Goal: Task Accomplishment & Management: Complete application form

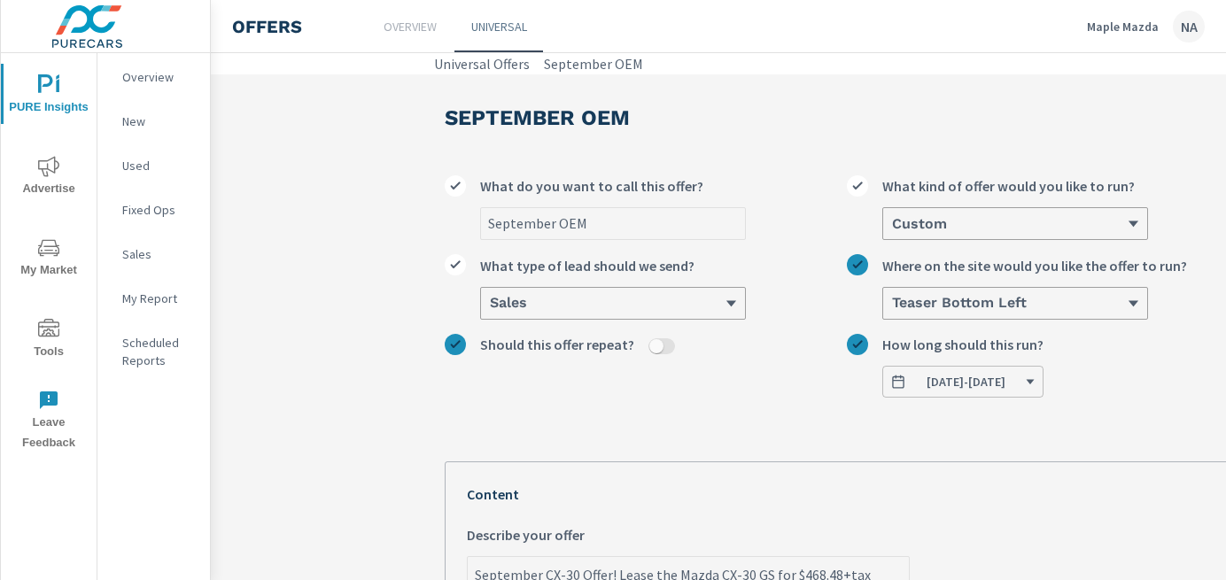
click at [1134, 23] on p "Maple Mazda" at bounding box center [1123, 27] width 72 height 16
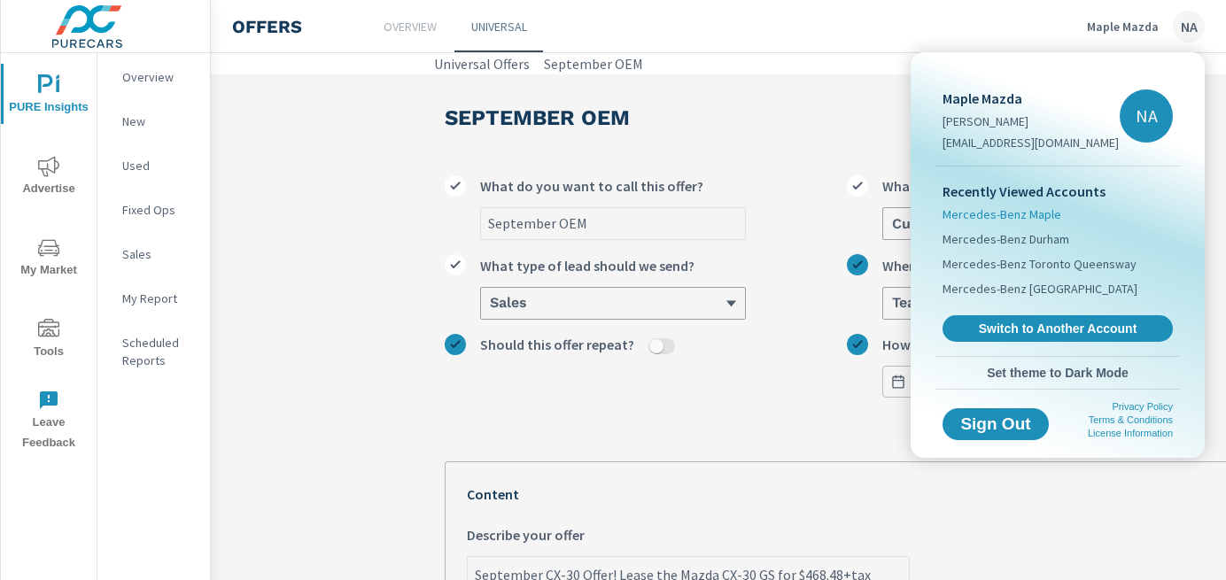
click at [1021, 219] on span "Mercedes-Benz Maple" at bounding box center [1001, 214] width 119 height 18
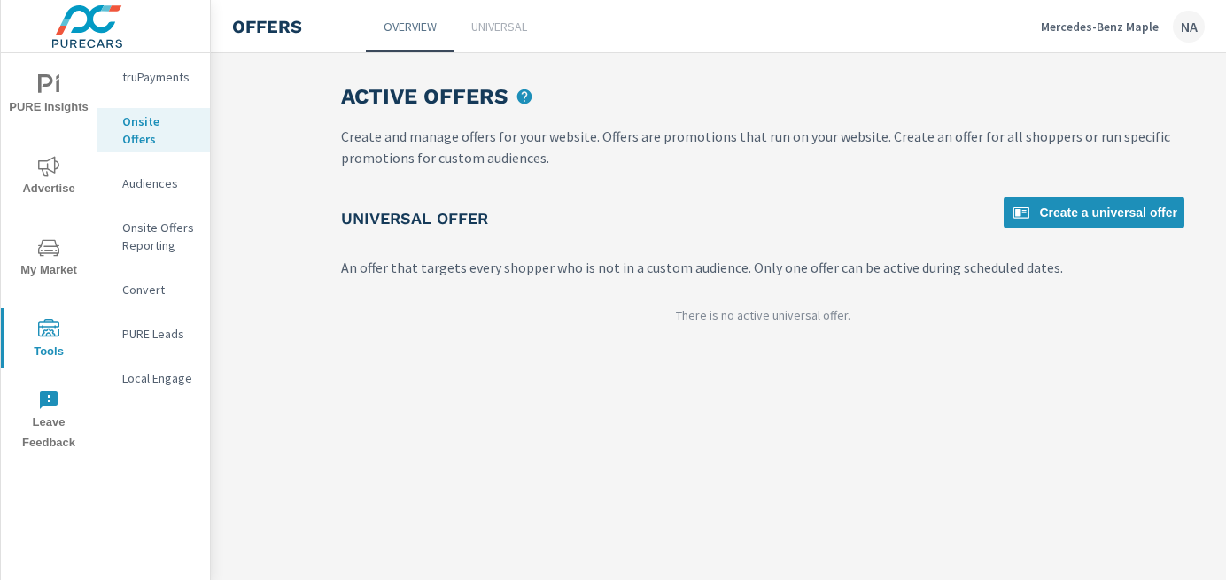
scroll to position [0, 114]
click at [476, 30] on p "Universal" at bounding box center [499, 27] width 56 height 18
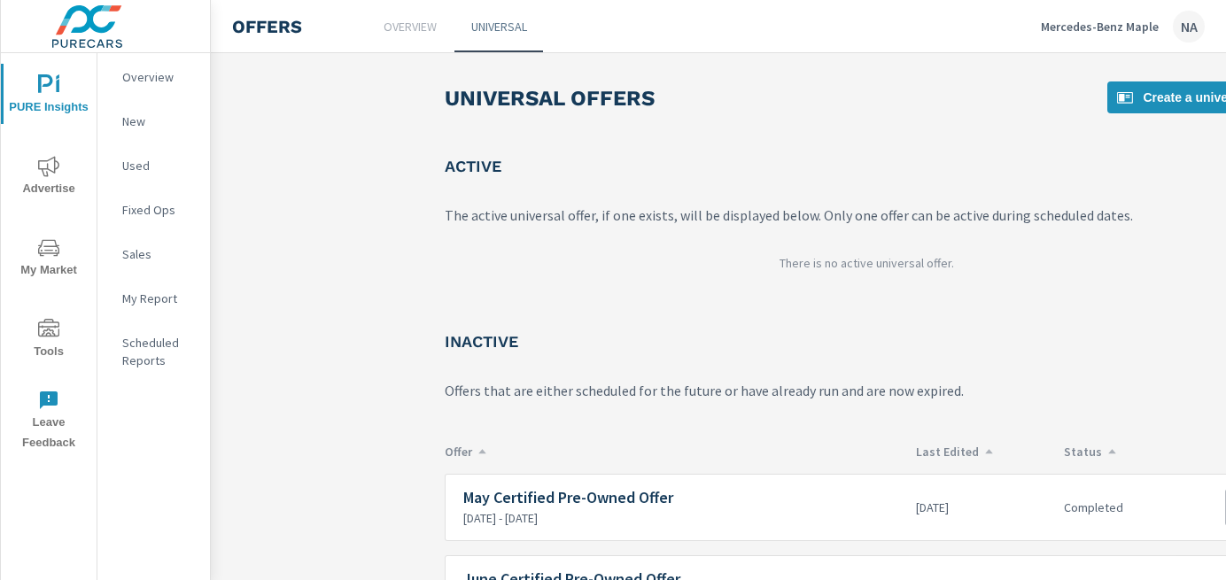
scroll to position [184, 0]
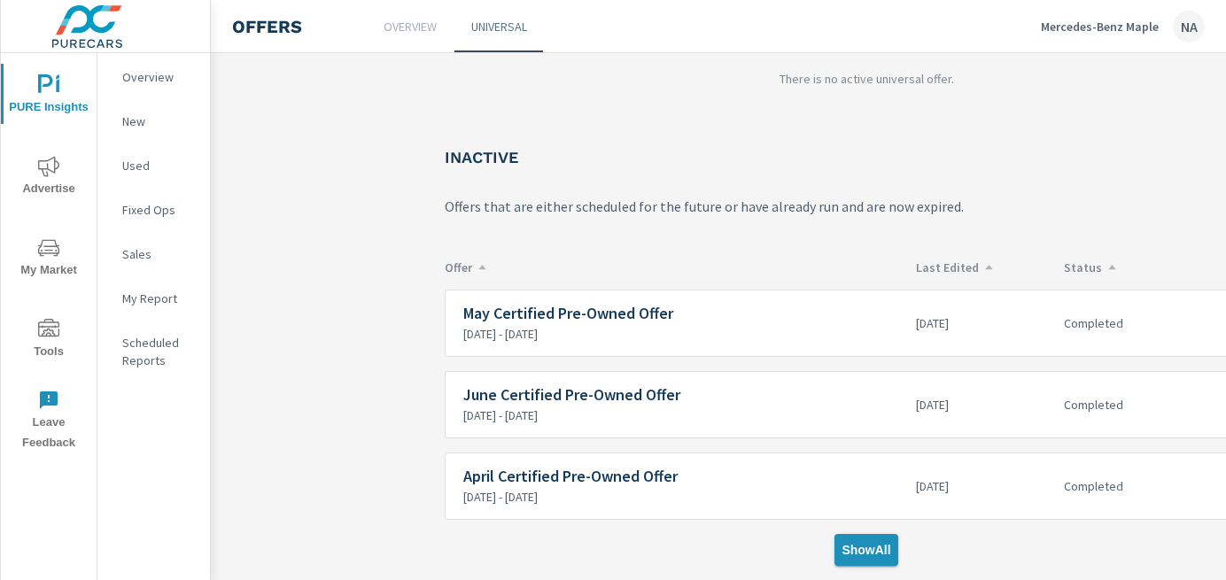
click at [882, 558] on button "Show All" at bounding box center [865, 550] width 63 height 32
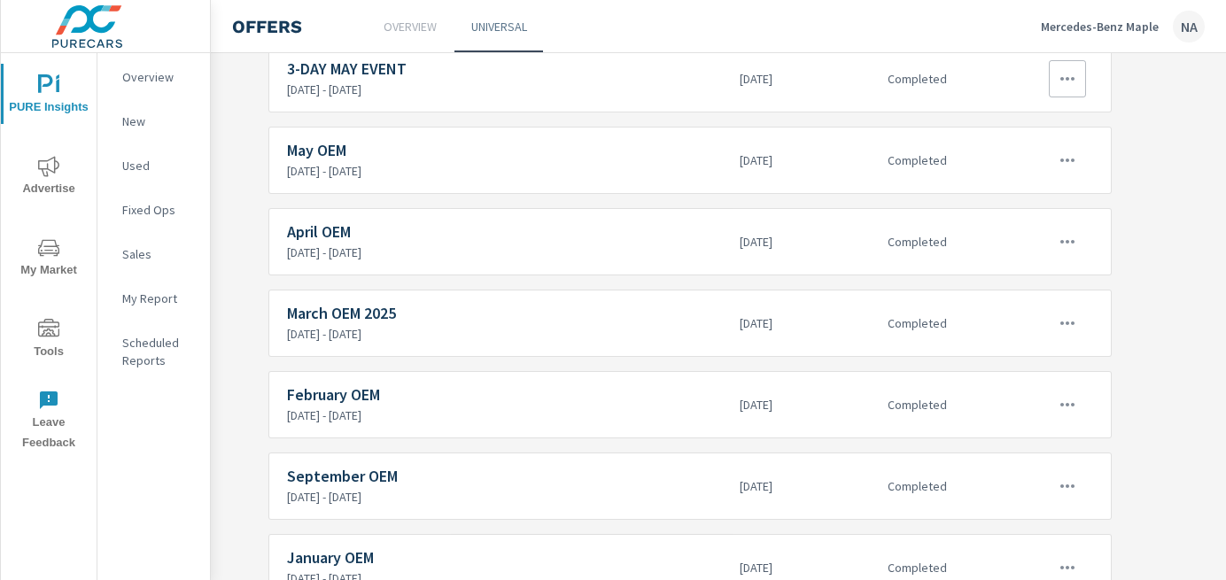
scroll to position [3703, 176]
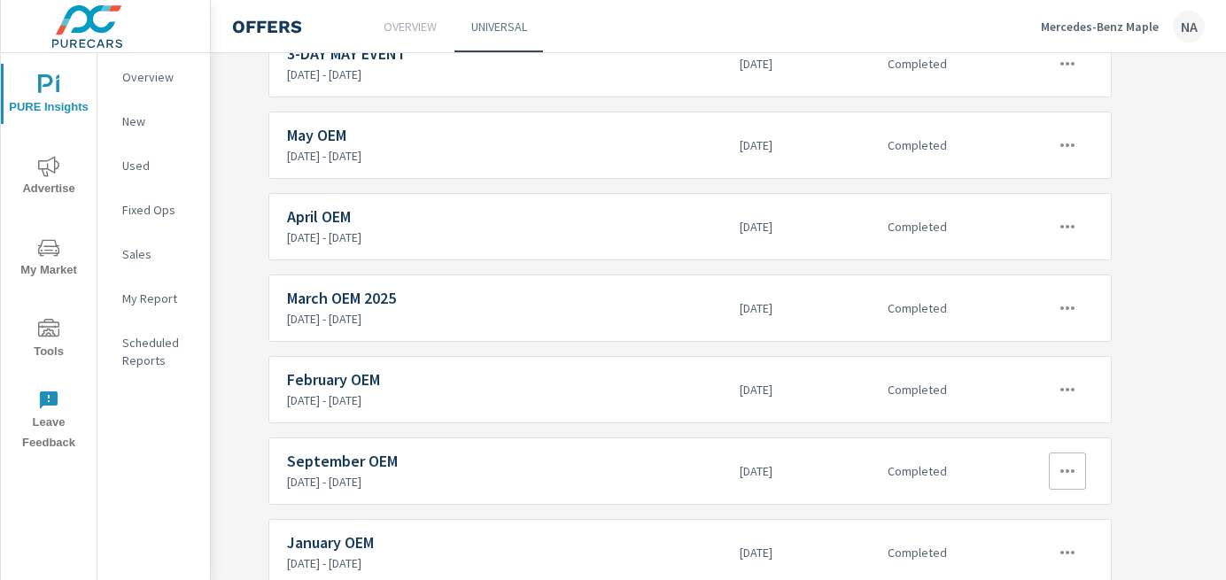
click at [1072, 477] on icon "button" at bounding box center [1067, 471] width 21 height 21
click at [997, 501] on div "Edit" at bounding box center [1008, 500] width 25 height 21
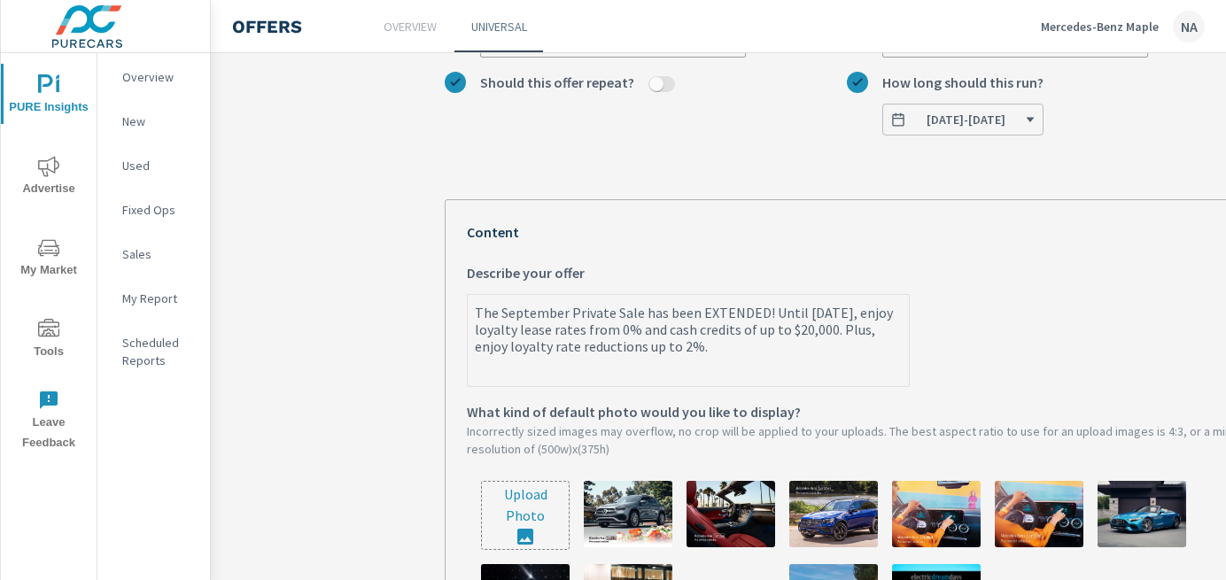
scroll to position [297, 0]
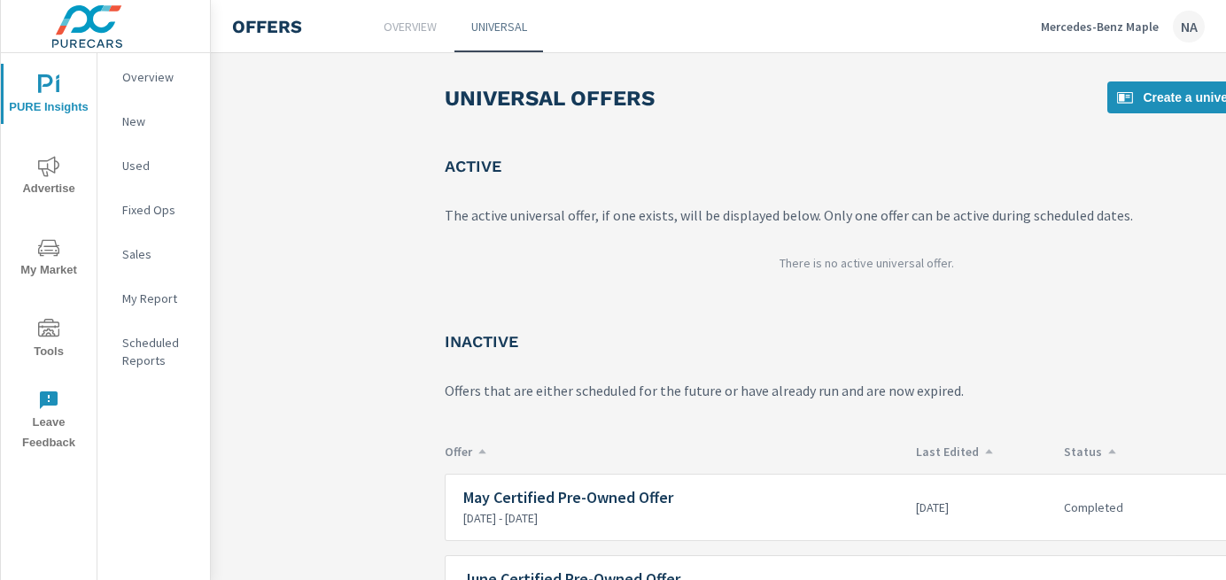
scroll to position [184, 0]
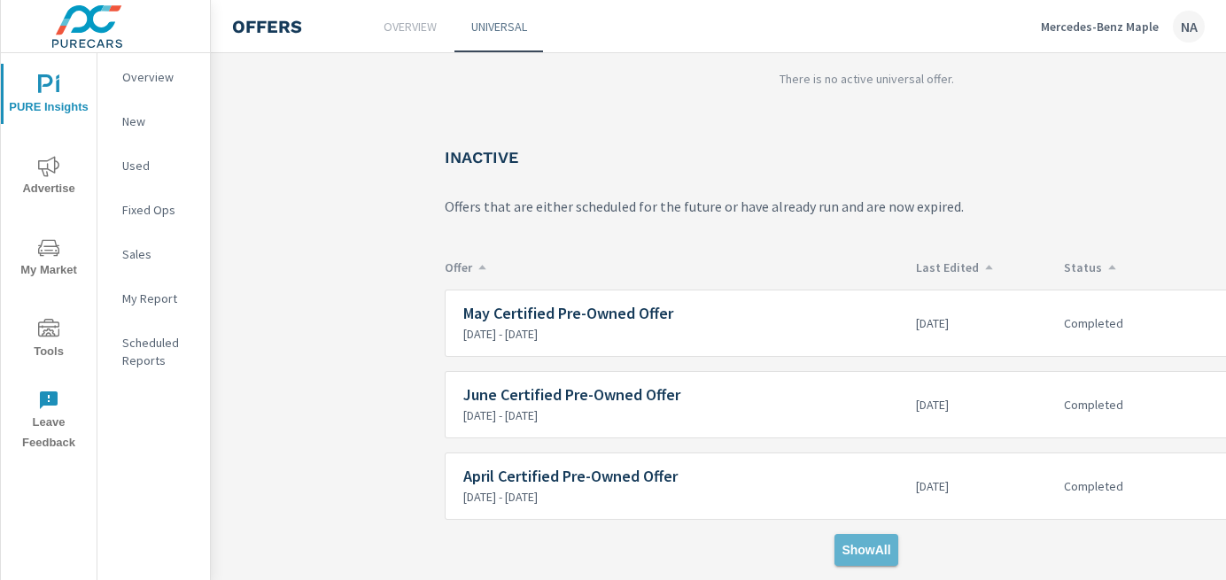
click at [870, 550] on span "Show All" at bounding box center [865, 550] width 49 height 16
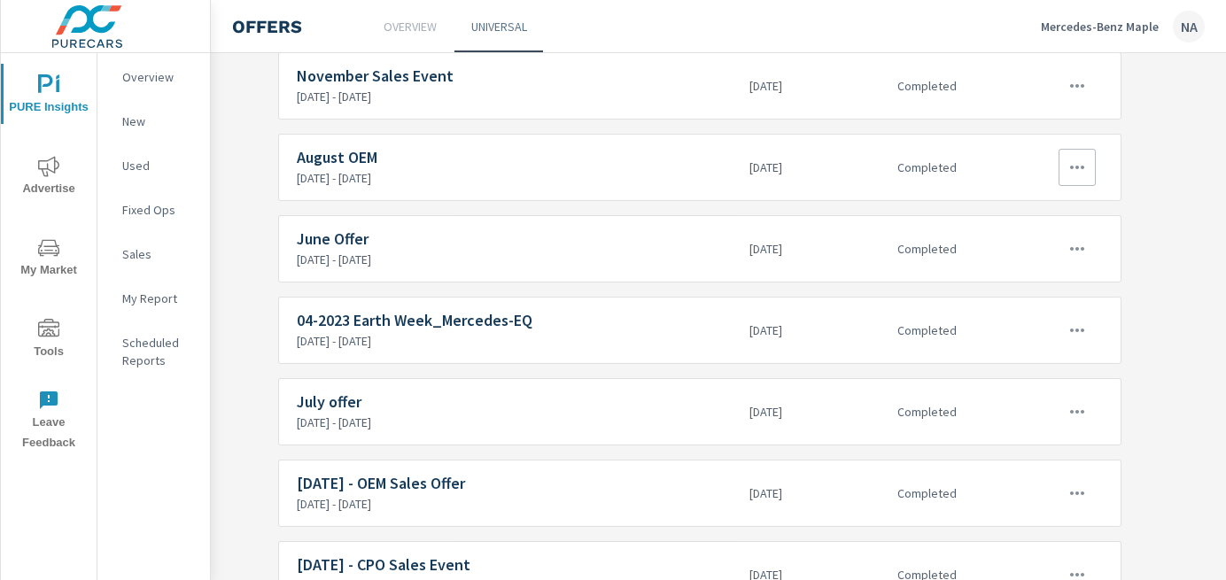
scroll to position [1073, 199]
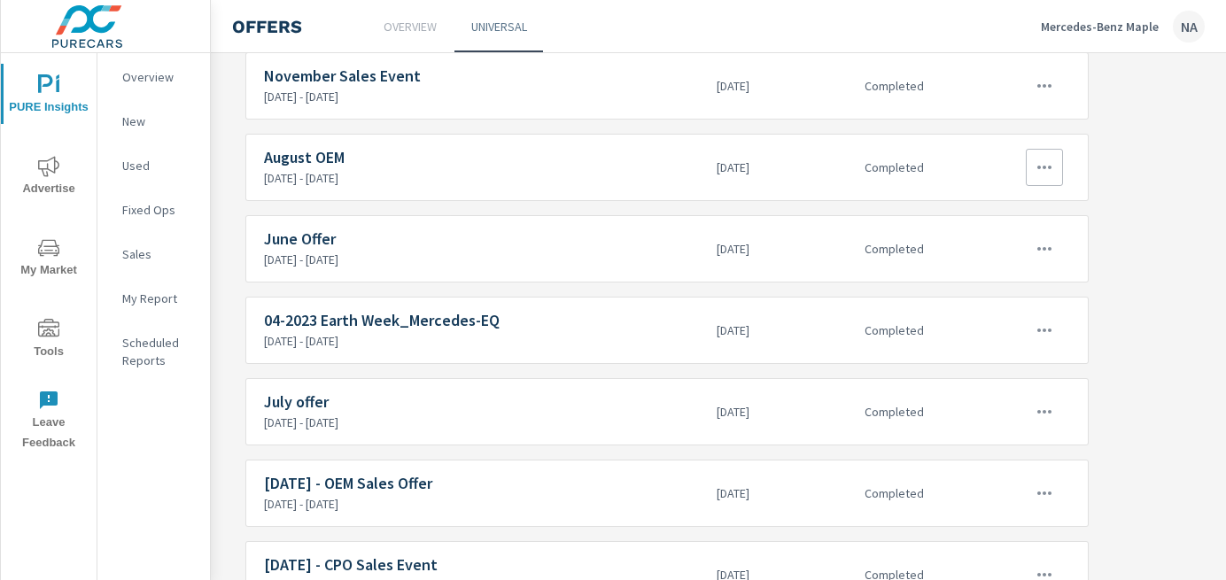
click at [1050, 178] on button "button" at bounding box center [1044, 167] width 37 height 37
click at [1021, 216] on link "Edit" at bounding box center [1012, 208] width 98 height 43
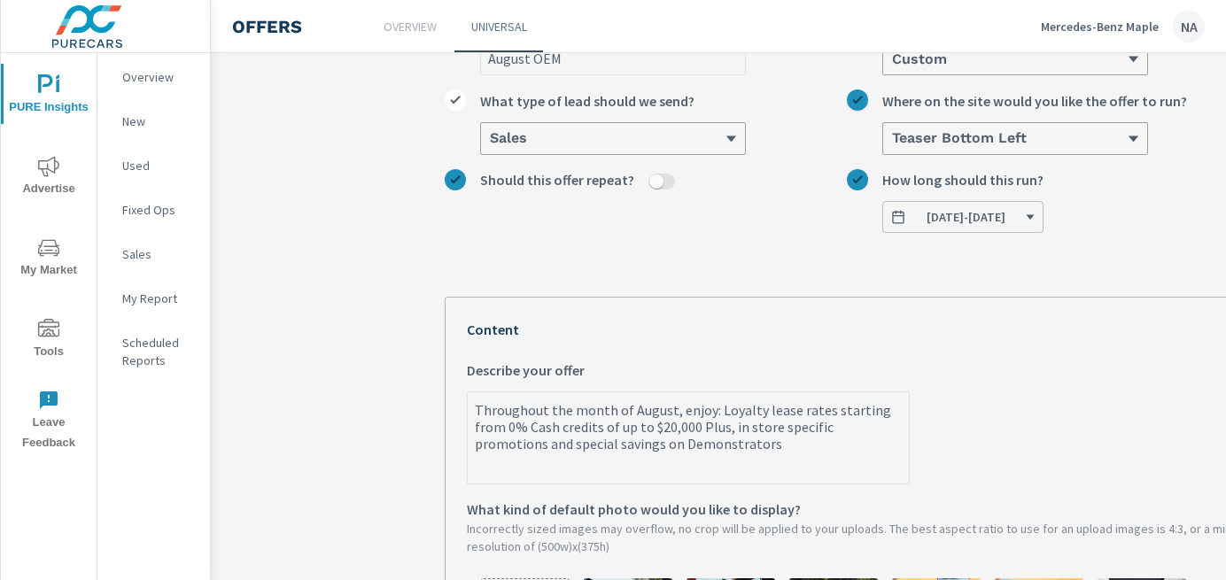
scroll to position [166, 0]
type textarea "x"
drag, startPoint x: 714, startPoint y: 445, endPoint x: 440, endPoint y: 408, distance: 276.1
click at [440, 408] on div "August OEM August OEM What do you want to call this offer? Custom What kind of …" at bounding box center [866, 538] width 886 height 1260
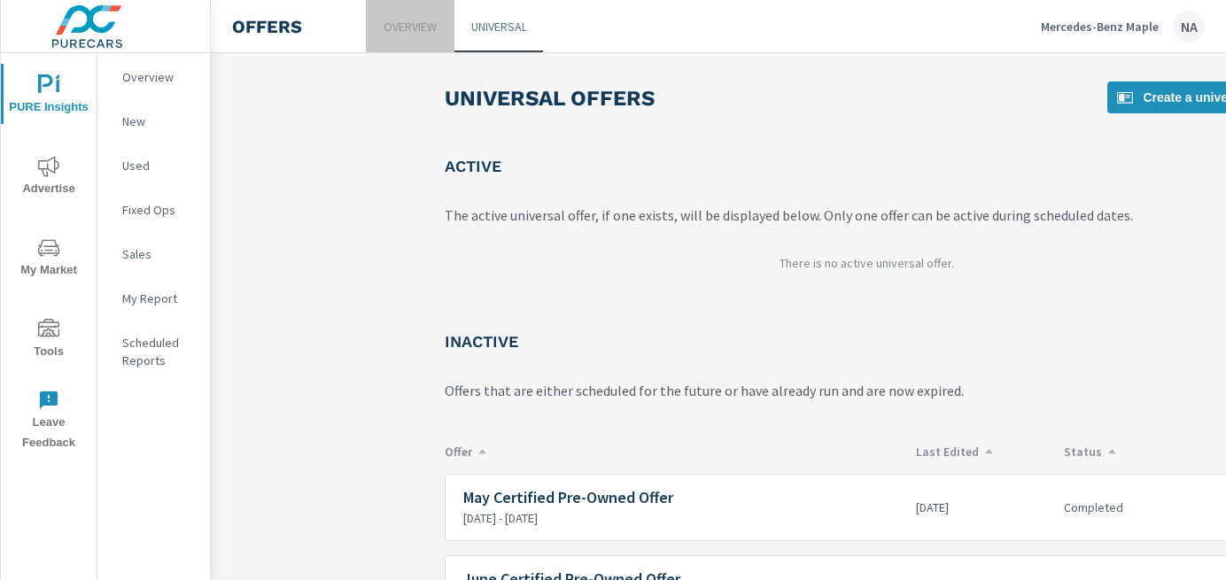
click at [422, 34] on p "Overview" at bounding box center [409, 27] width 53 height 18
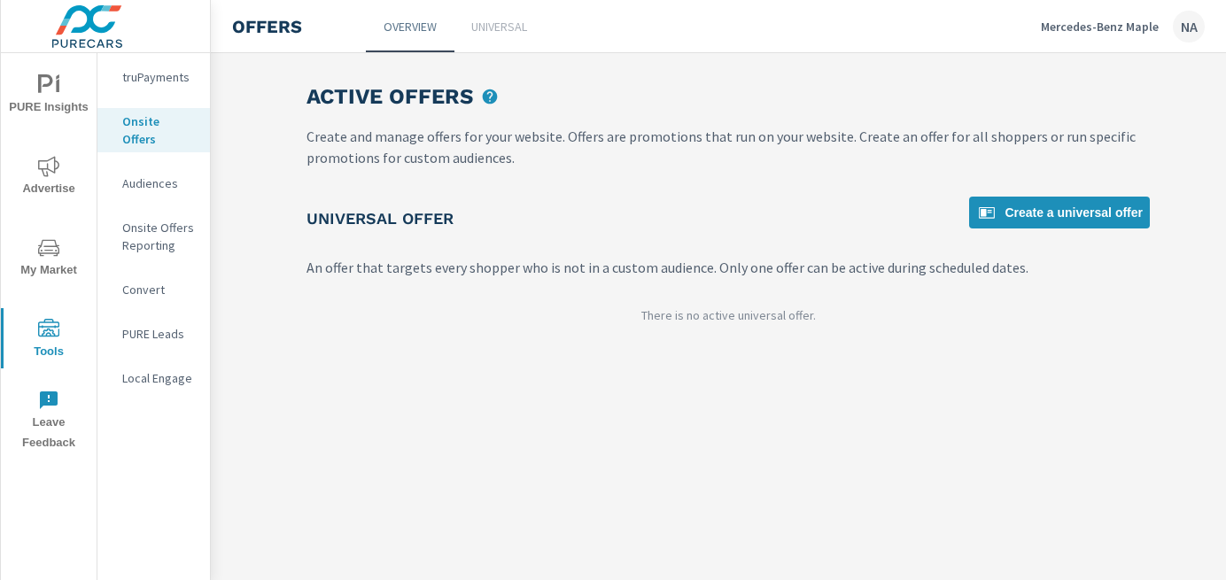
scroll to position [0, 172]
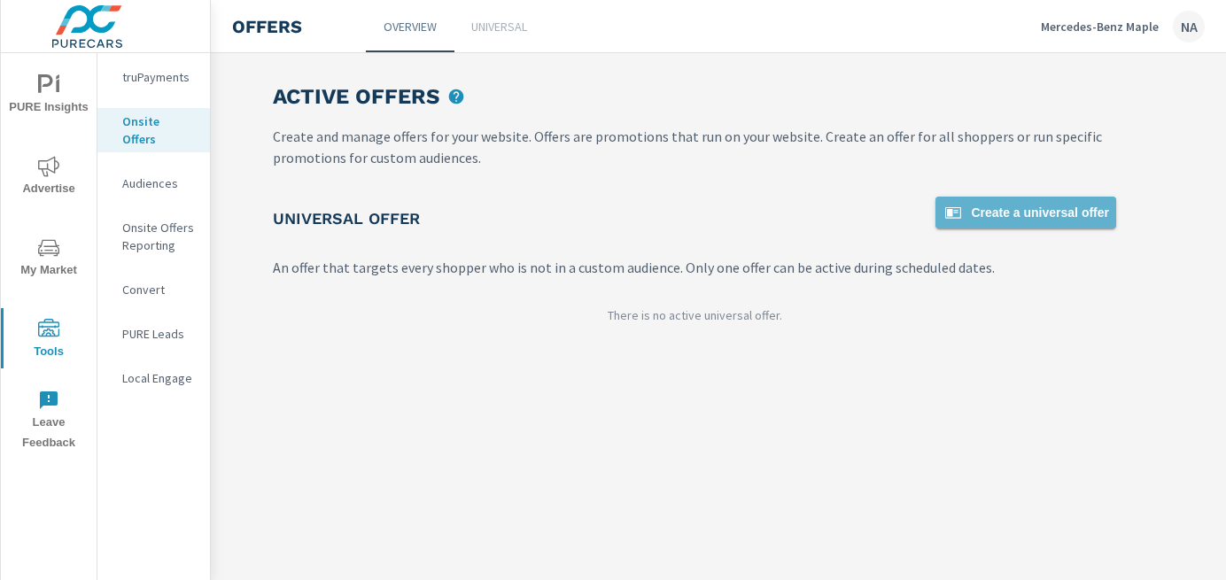
click at [1060, 216] on span "Create a universal offer" at bounding box center [1025, 212] width 166 height 21
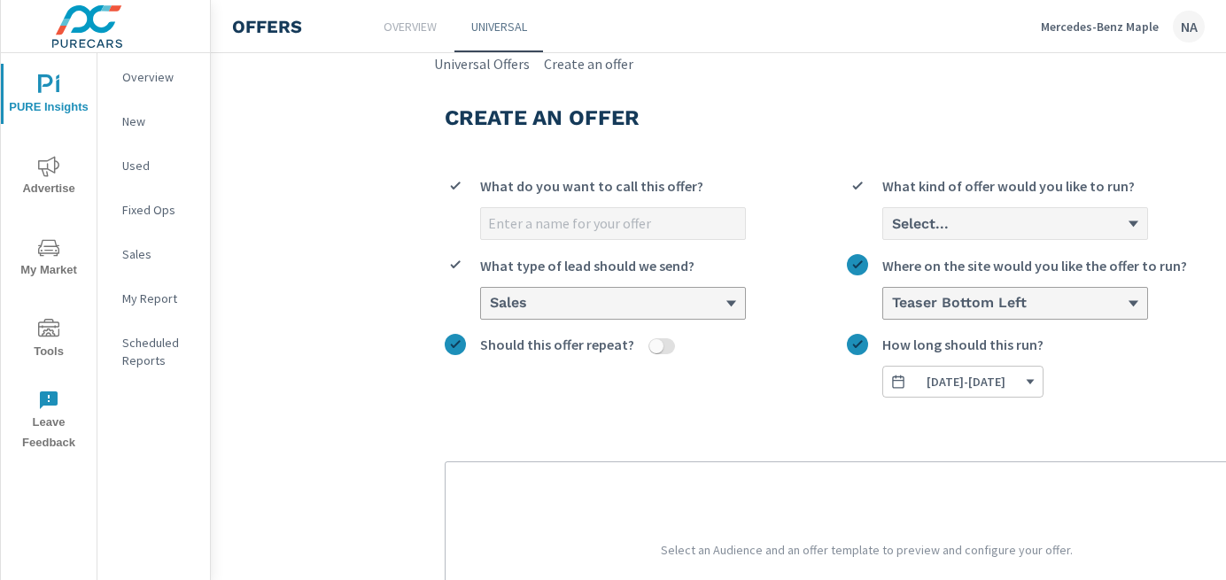
click at [548, 242] on div "What do you want to call this offer? Select... What kind of offer would you lik…" at bounding box center [866, 279] width 843 height 236
click at [548, 238] on input "What do you want to call this offer?" at bounding box center [613, 223] width 264 height 31
type input "October OEM"
click at [972, 228] on div "Select..." at bounding box center [1008, 223] width 236 height 17
click at [892, 228] on input "Select... What kind of offer would you like to run?" at bounding box center [891, 224] width 2 height 16
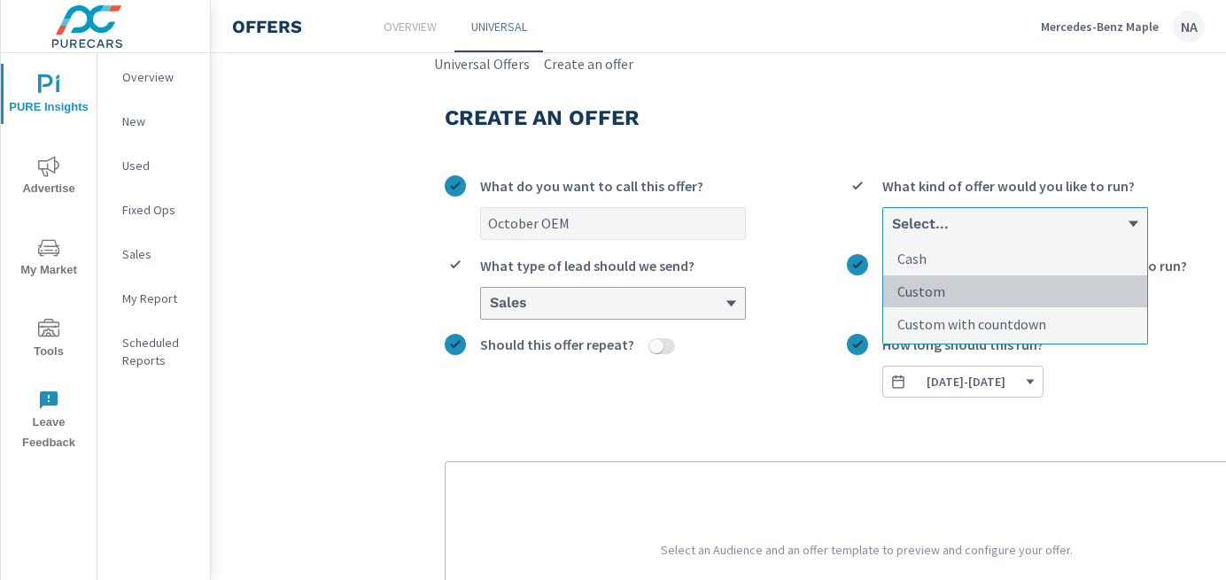
click at [949, 288] on li "Custom" at bounding box center [1015, 291] width 264 height 33
click at [892, 232] on input "option Custom focused, 2 of 3. 3 results available. Use Up and Down to choose o…" at bounding box center [891, 224] width 2 height 16
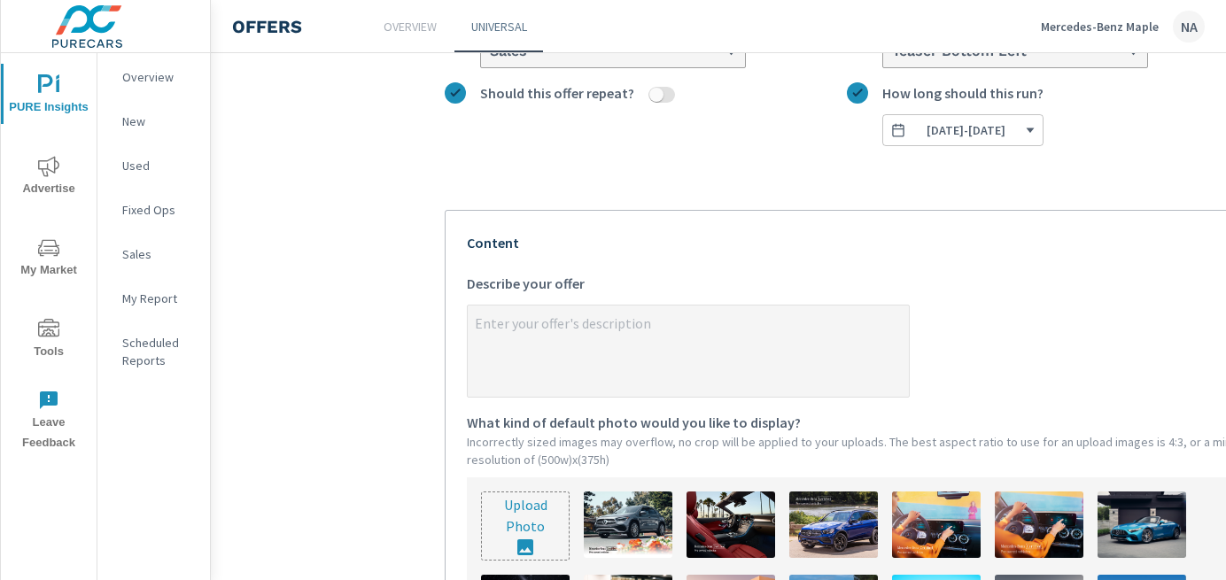
scroll to position [267, 0]
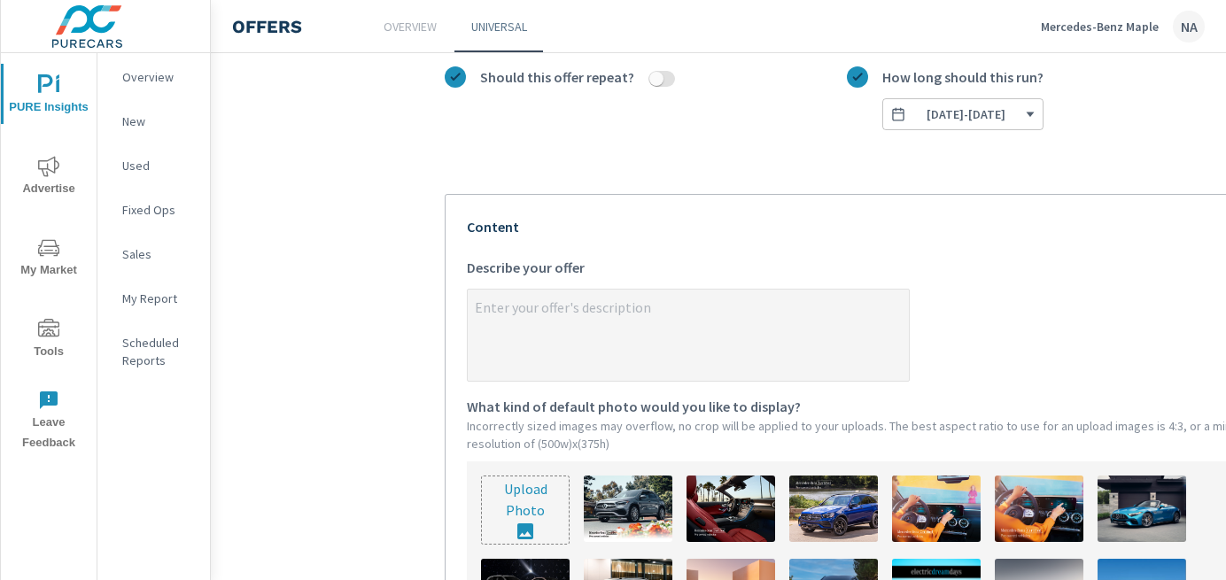
type textarea "x"
click at [656, 305] on textarea "x Describe your offer" at bounding box center [688, 336] width 441 height 89
type textarea "v"
type textarea "x"
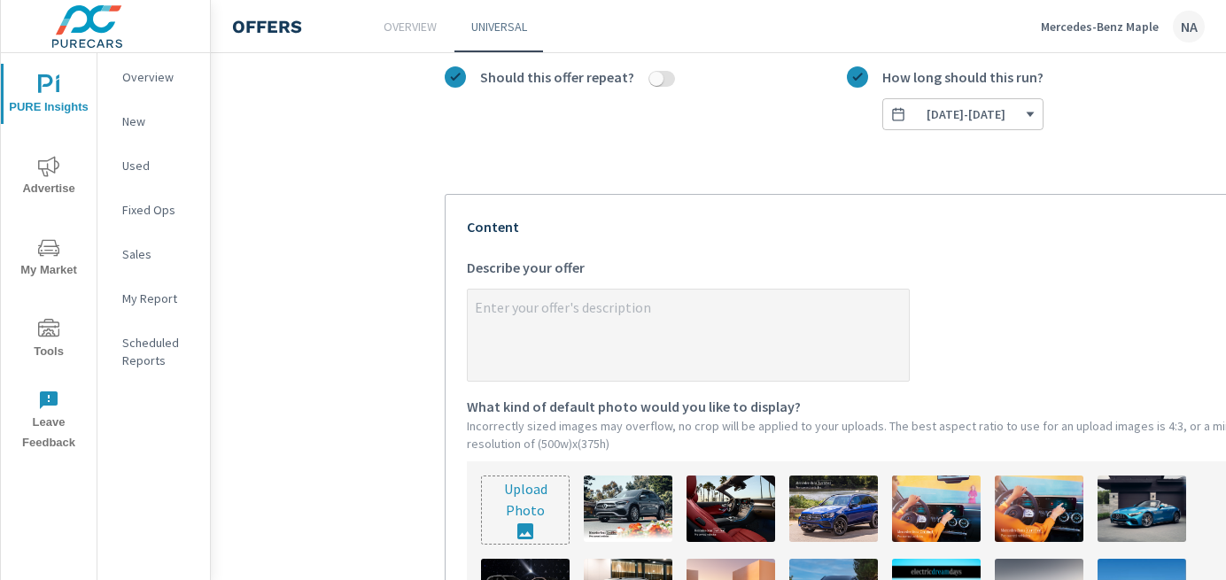
paste textarea "Throughout the month of August, enjoy: Loyalty lease rates starting from 0% Cas…"
type textarea "Throughout the month of August, enjoy: Loyalty lease rates starting from 0% Cas…"
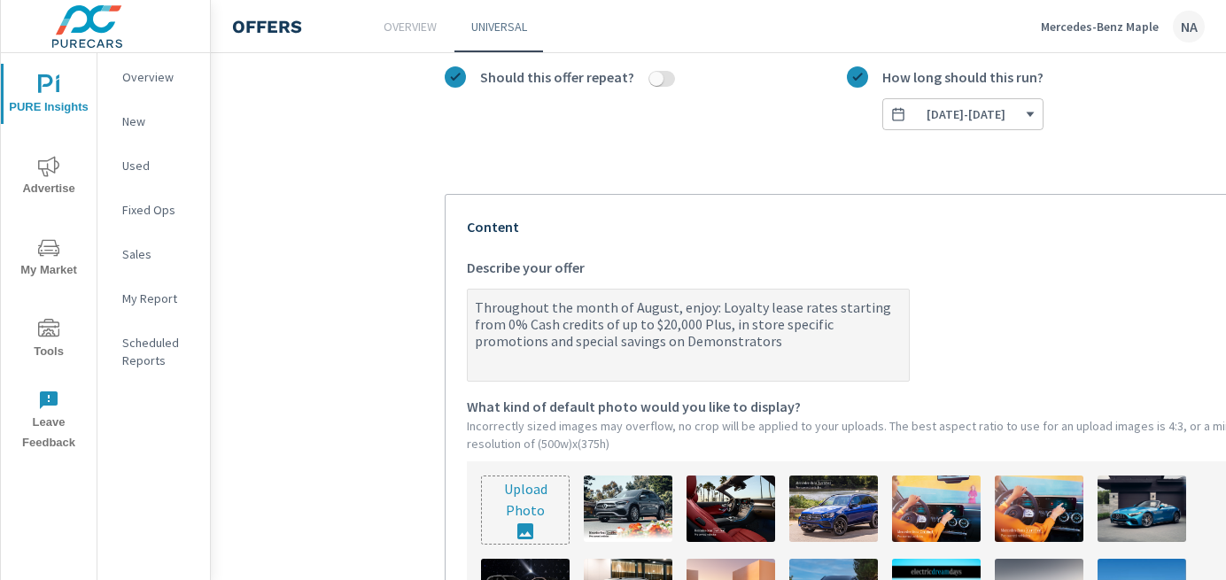
type textarea "x"
drag, startPoint x: 668, startPoint y: 308, endPoint x: 630, endPoint y: 310, distance: 38.1
click at [630, 310] on textarea "Throughout the month of August, enjoy: Loyalty lease rates starting from 0% Cas…" at bounding box center [688, 336] width 441 height 89
type textarea "Throughout the month of O, enjoy: Loyalty lease rates starting from 0% Cash cre…"
type textarea "x"
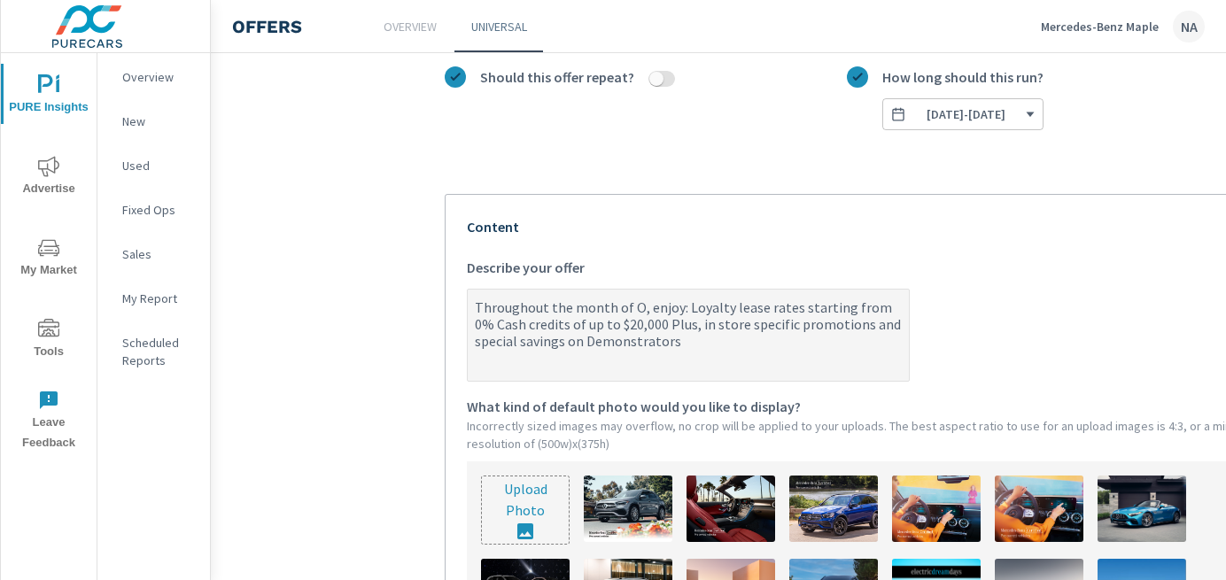
type textarea "Throughout the month of Oc, enjoy: Loyalty lease rates starting from 0% Cash cr…"
type textarea "x"
type textarea "Throughout the month of Oct, enjoy: Loyalty lease rates starting from 0% Cash c…"
type textarea "x"
type textarea "Throughout the month of Octo, enjoy: Loyalty lease rates starting from 0% Cash …"
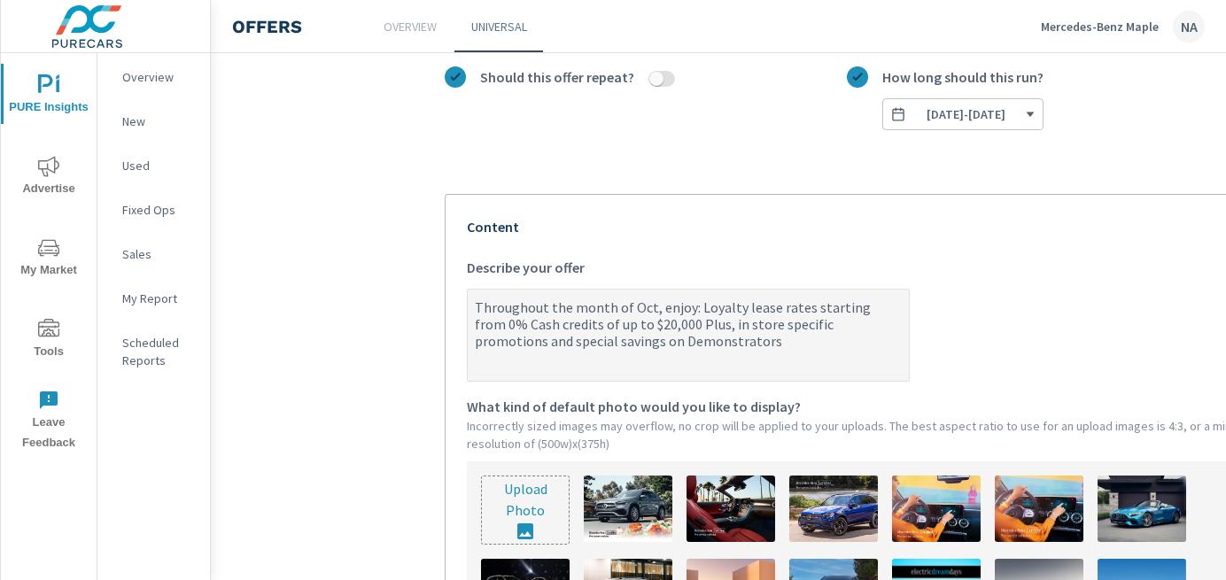
type textarea "x"
type textarea "Throughout the month of Octob, enjoy: Loyalty lease rates starting from 0% Cash…"
type textarea "x"
type textarea "Throughout the month of Octobe, enjoy: Loyalty lease rates starting from 0% Cas…"
type textarea "x"
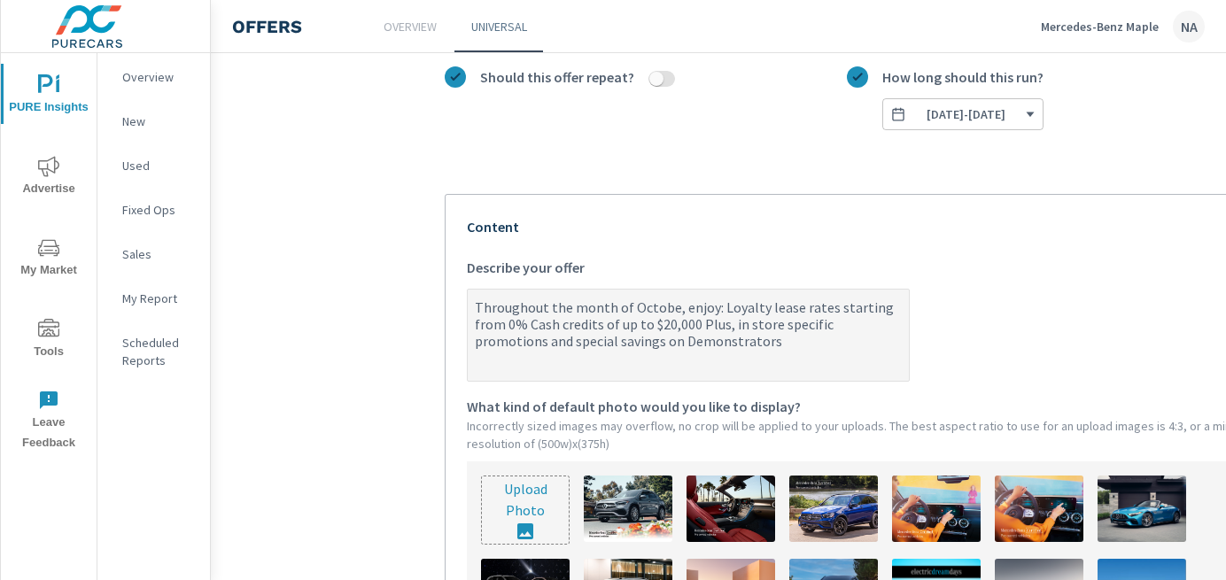
type textarea "Throughout the month of October, enjoy: Loyalty lease rates starting from 0% Ca…"
type textarea "x"
click at [670, 328] on textarea "Throughout the month of October, enjoy: Loyalty lease rates starting from 0% Ca…" at bounding box center [688, 336] width 441 height 89
type textarea "Throughout the month of October, enjoy: Loyalty lease rates starting from 0% Ca…"
type textarea "x"
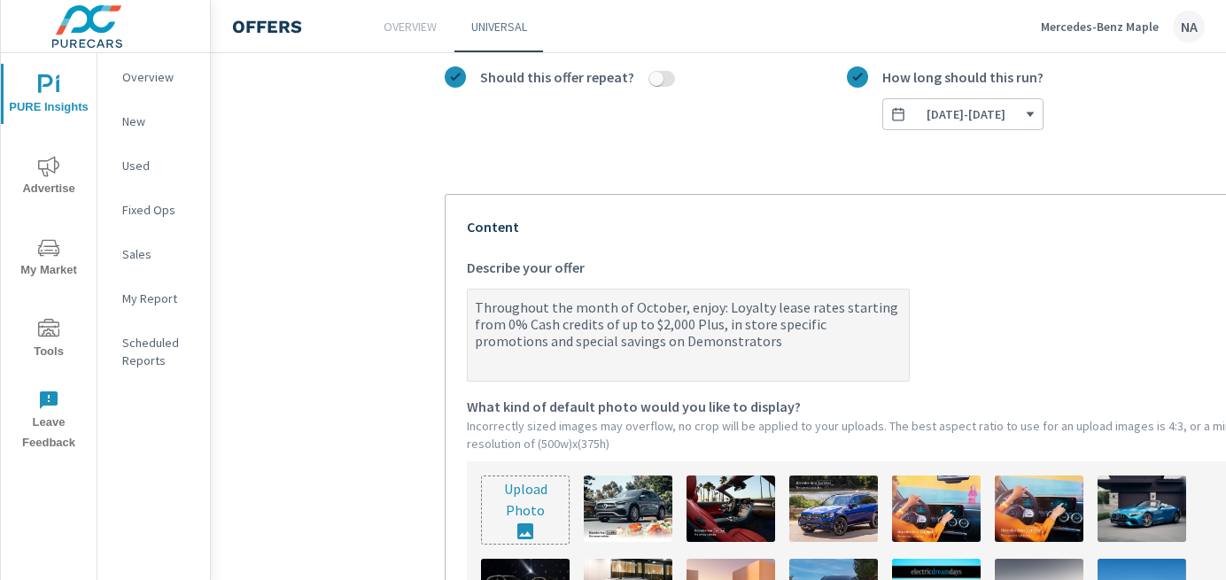
type textarea "Throughout the month of October, enjoy: Loyalty lease rates starting from 0% Ca…"
type textarea "x"
type textarea "Throughout the month of October, enjoy: Loyalty lease rates starting from 0% Ca…"
type textarea "x"
type textarea "Throughout the month of October, enjoy: Loyalty lease rates starting from 0% Ca…"
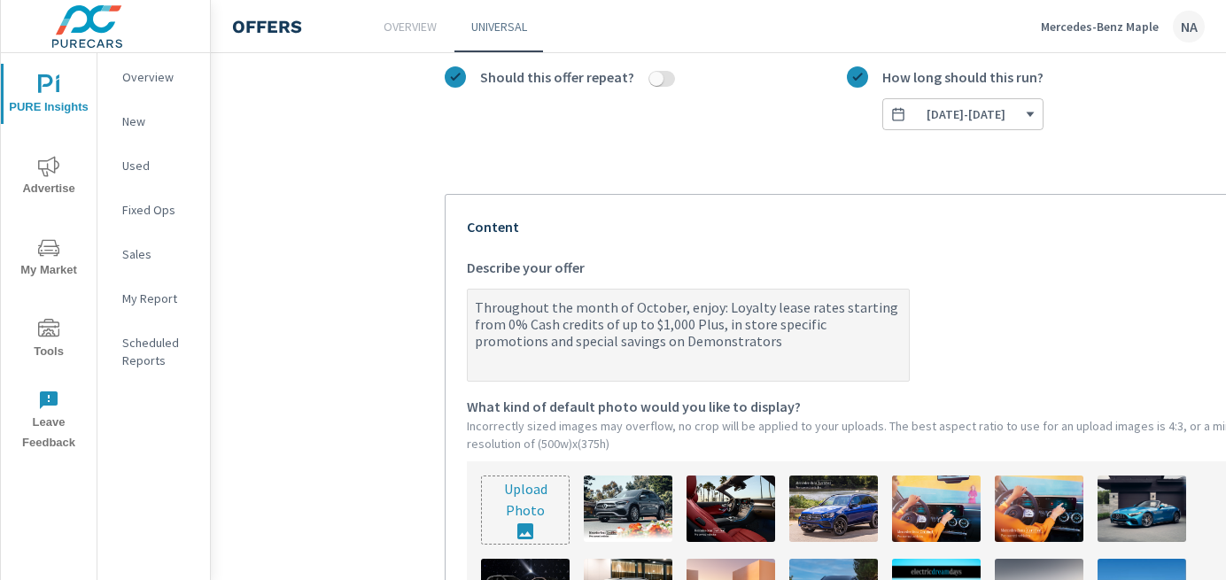
type textarea "x"
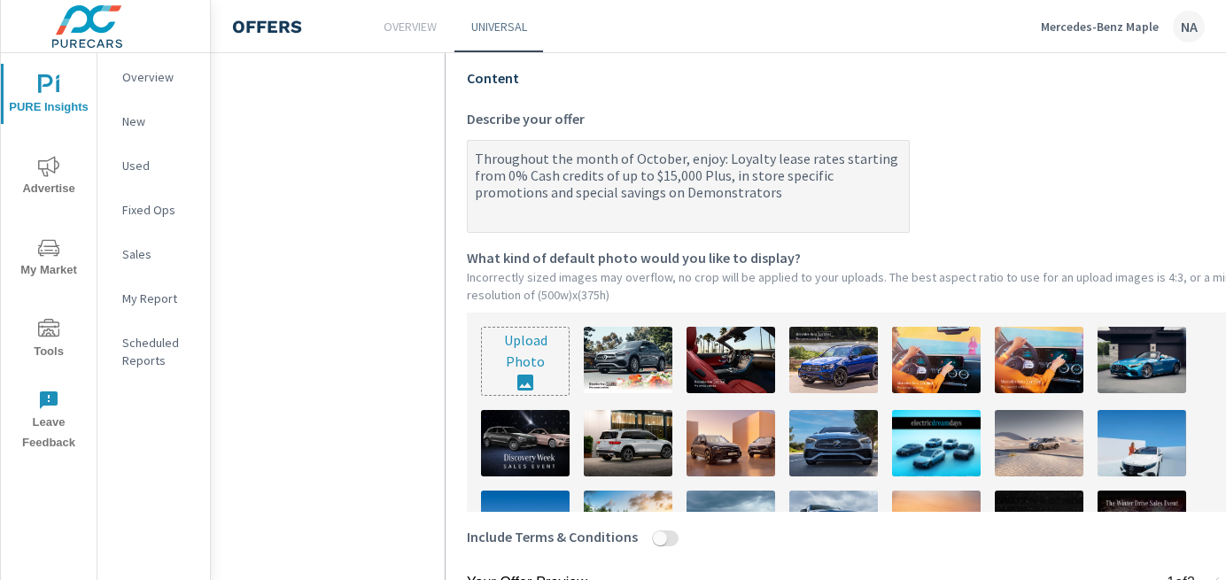
scroll to position [438, 0]
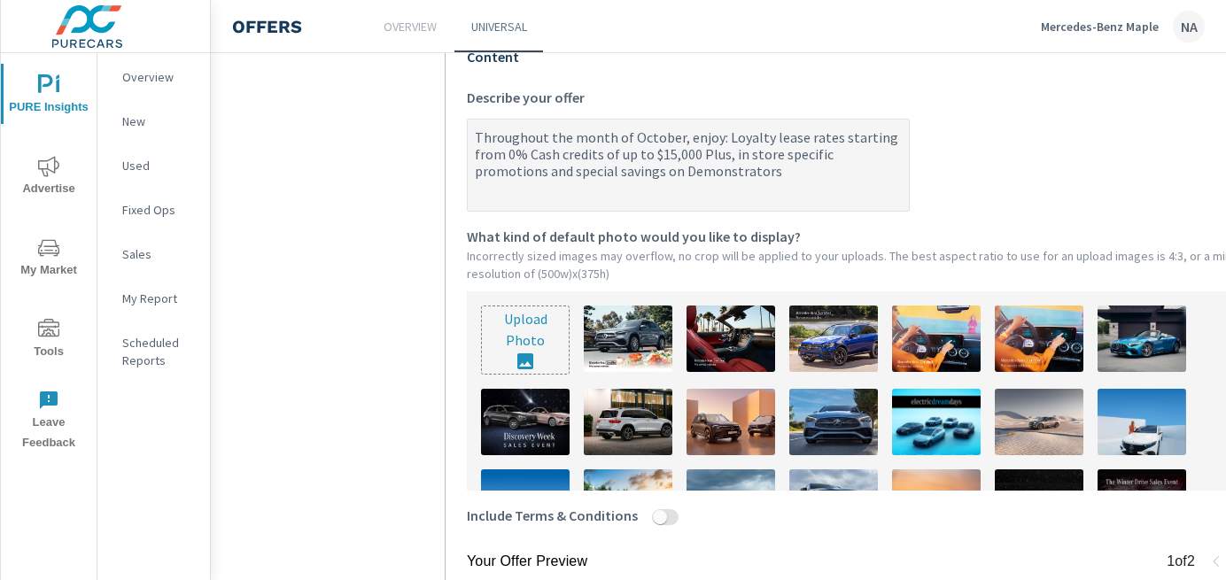
type textarea "Throughout the month of October, enjoy: Loyalty lease rates starting from 0% Ca…"
type textarea "x"
click at [538, 356] on input "file" at bounding box center [525, 339] width 87 height 67
type input "C:\fakepath\866A-25 MB - October OEM8(Pure Cars).jpg"
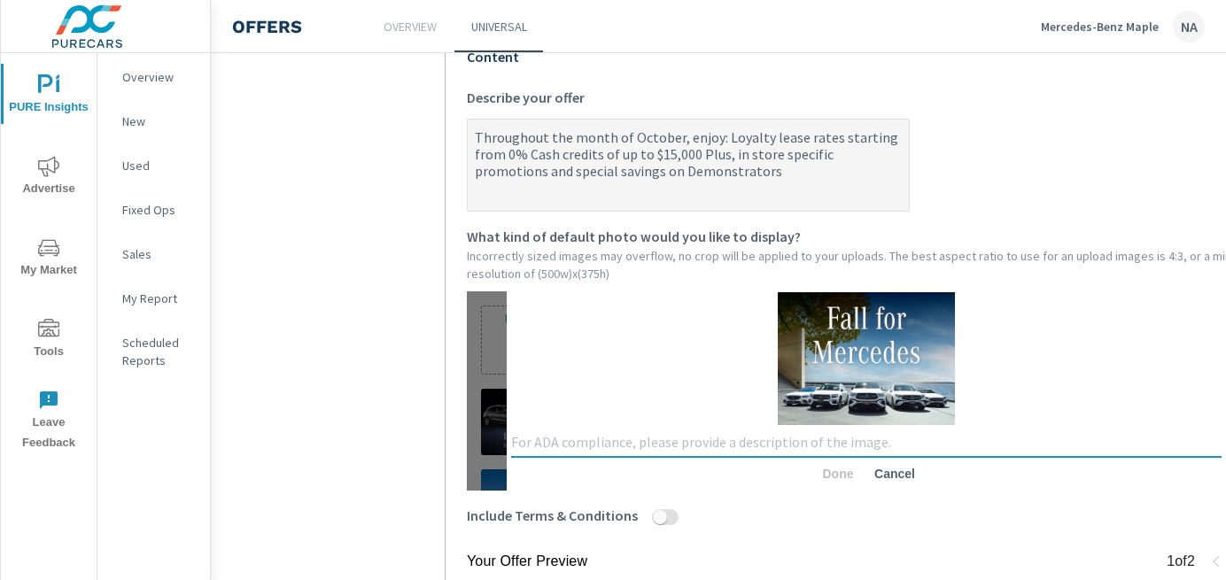
click at [767, 438] on textarea at bounding box center [866, 443] width 710 height 18
type textarea "f"
type textarea "Fall for Mercedes, Blue Sky and Trees with 5 car lineup"
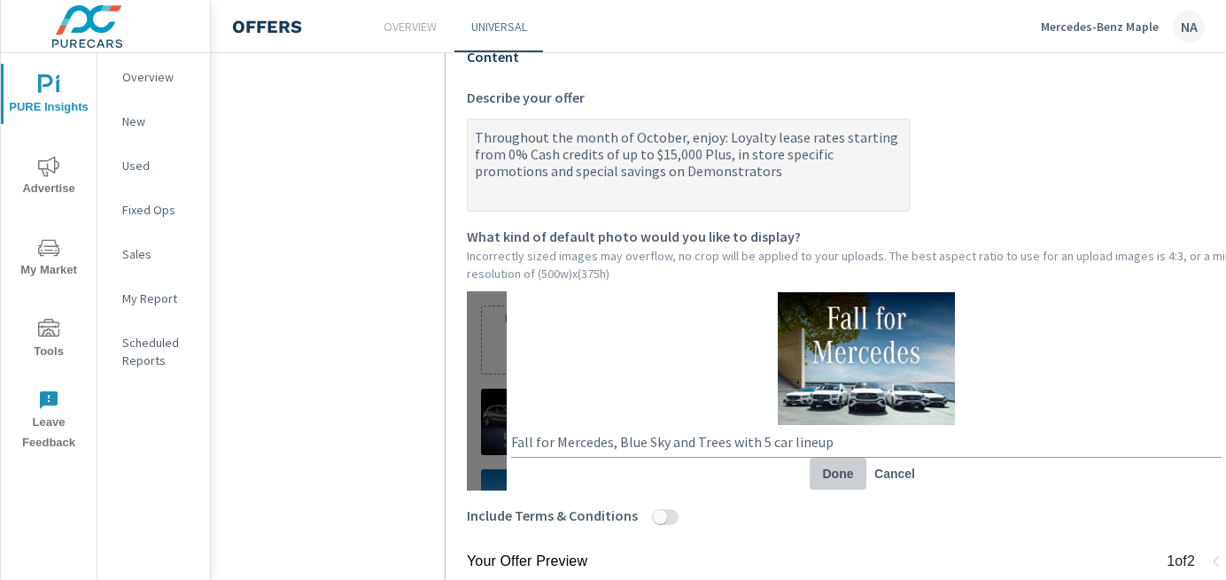
click at [835, 476] on span "Done" at bounding box center [838, 474] width 43 height 16
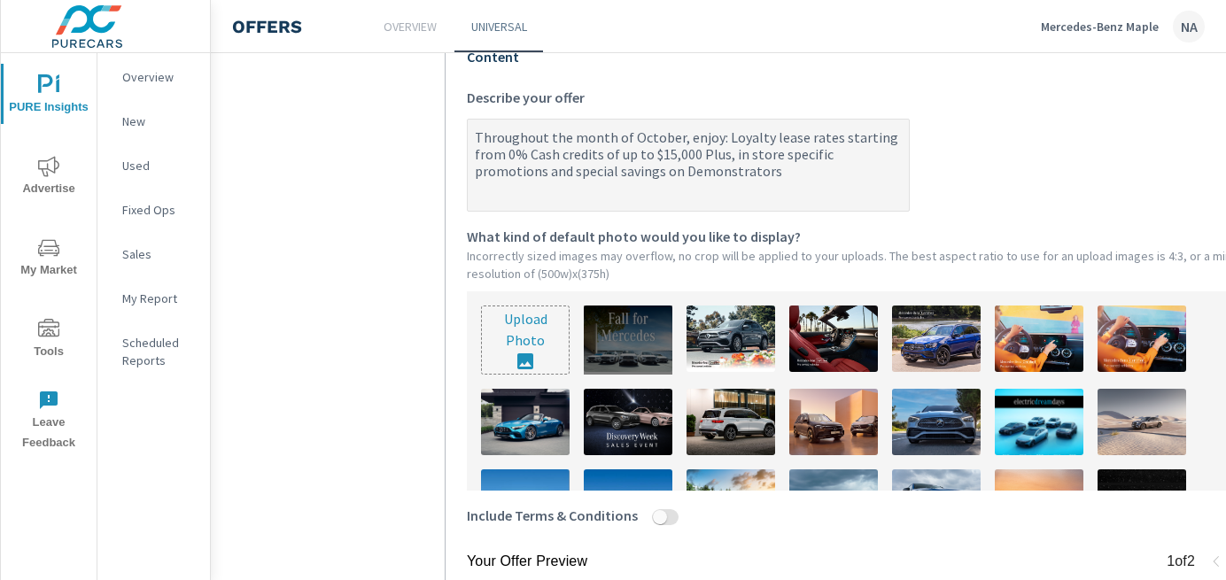
click at [616, 343] on div at bounding box center [628, 340] width 89 height 69
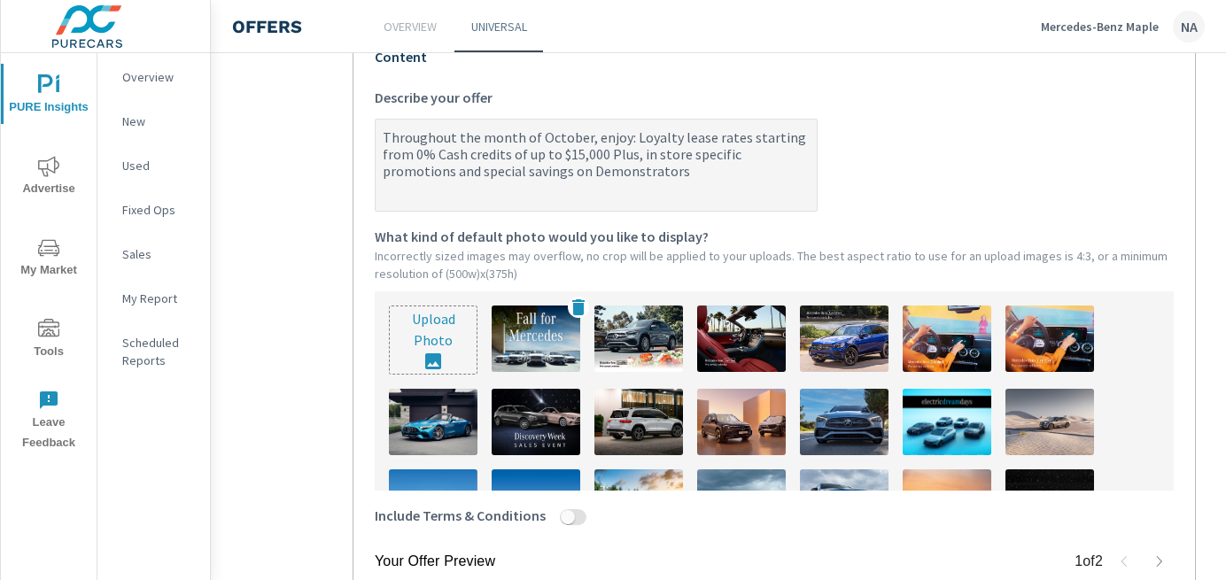
click at [546, 329] on img at bounding box center [536, 339] width 89 height 66
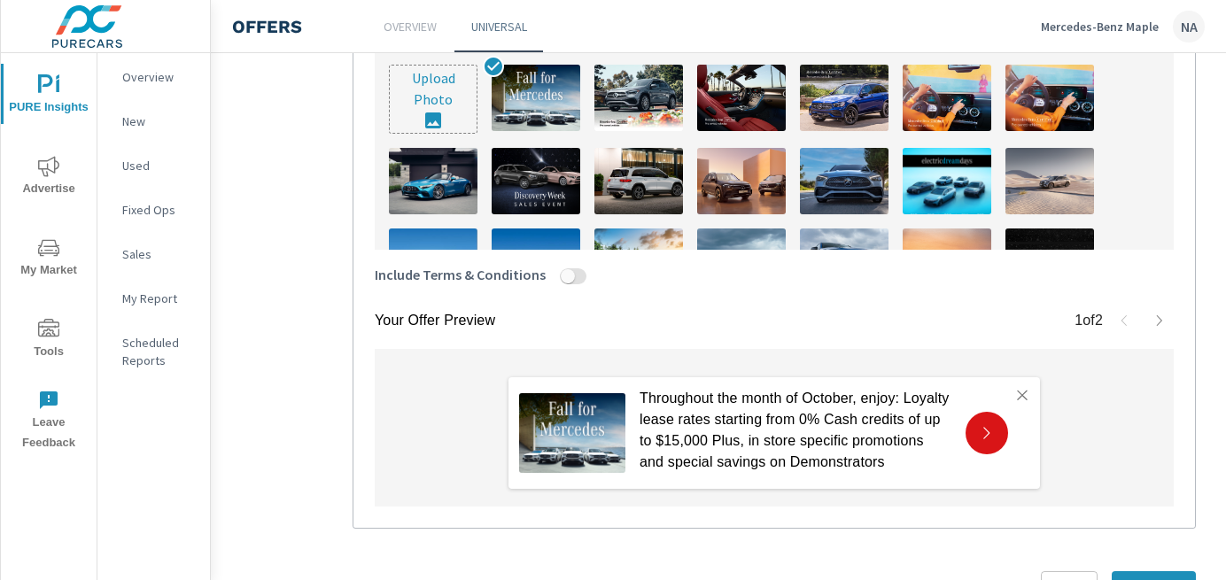
scroll to position [742, 92]
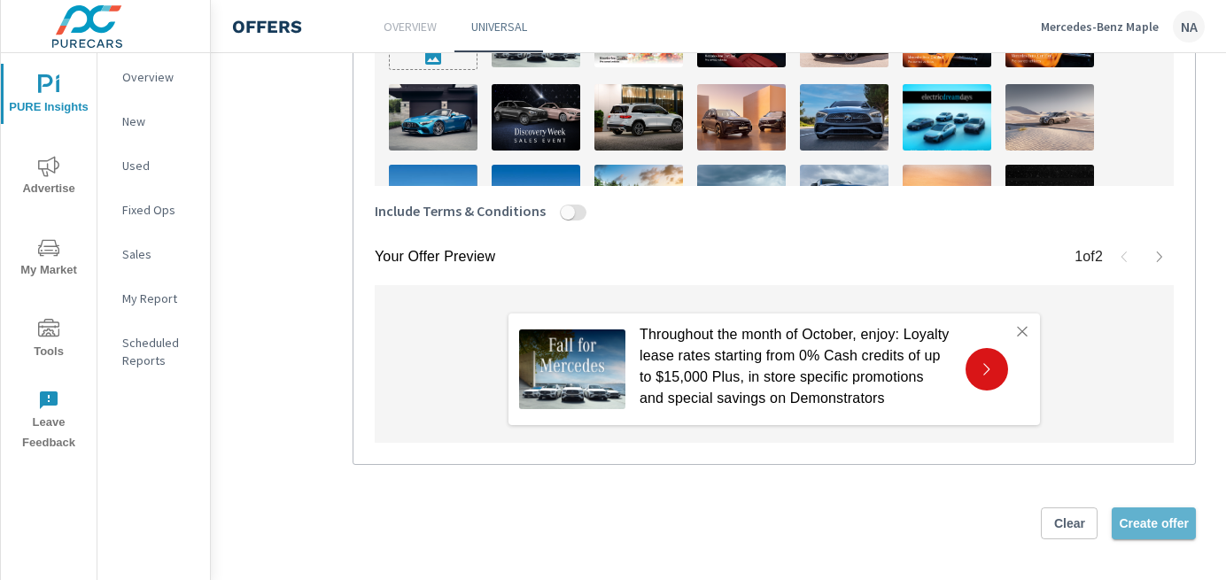
click at [1148, 525] on span "Create offer" at bounding box center [1154, 523] width 70 height 16
type textarea "x"
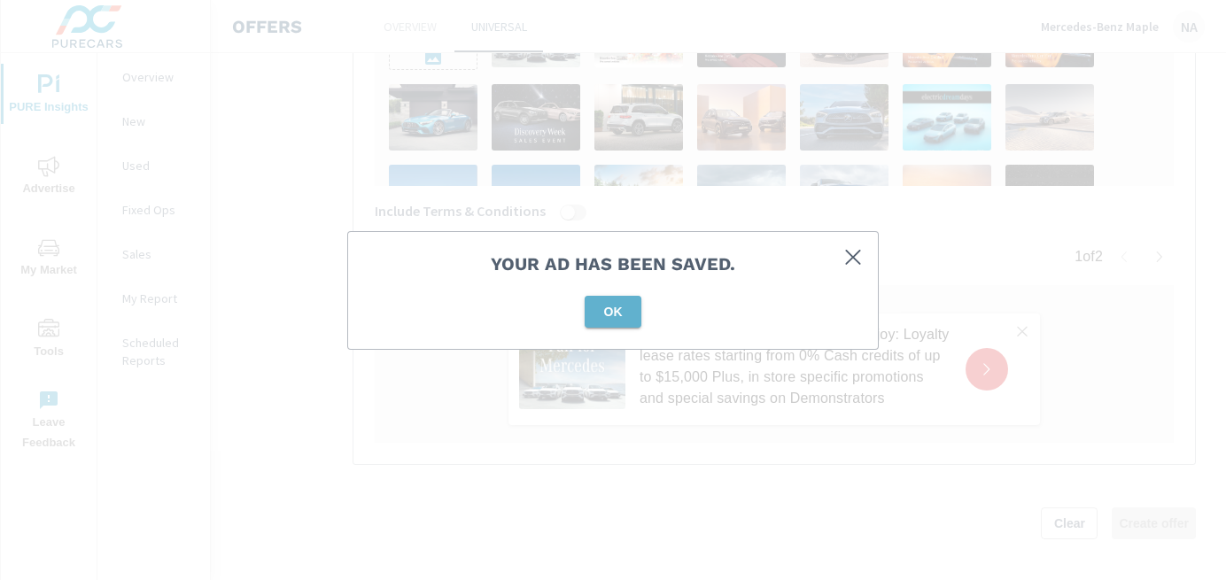
click at [611, 304] on span "OK" at bounding box center [613, 312] width 43 height 16
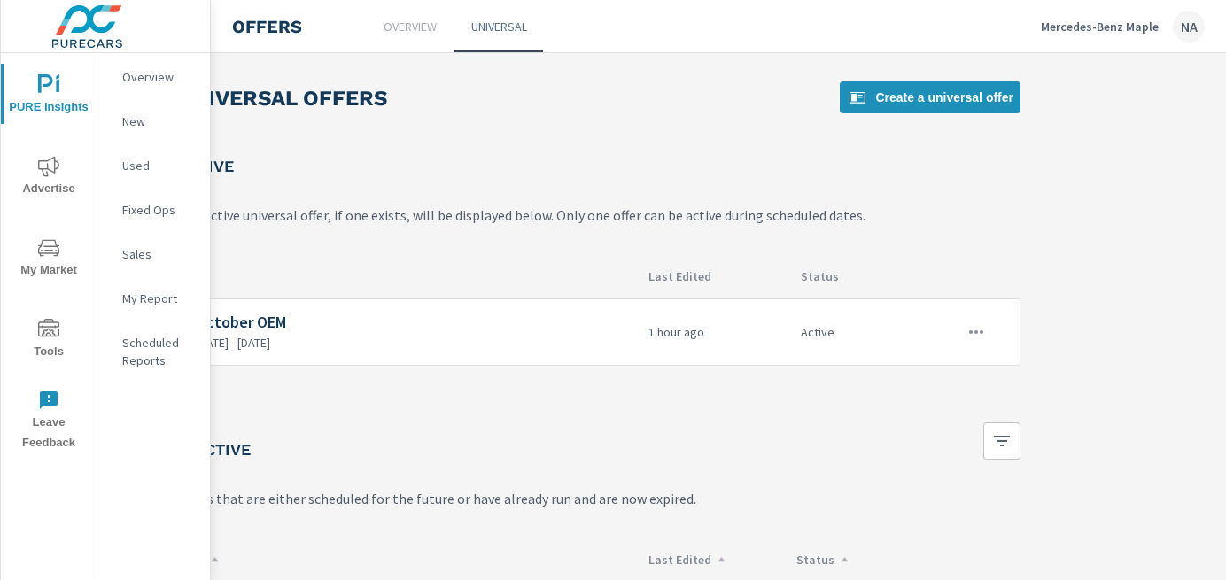
scroll to position [6, 267]
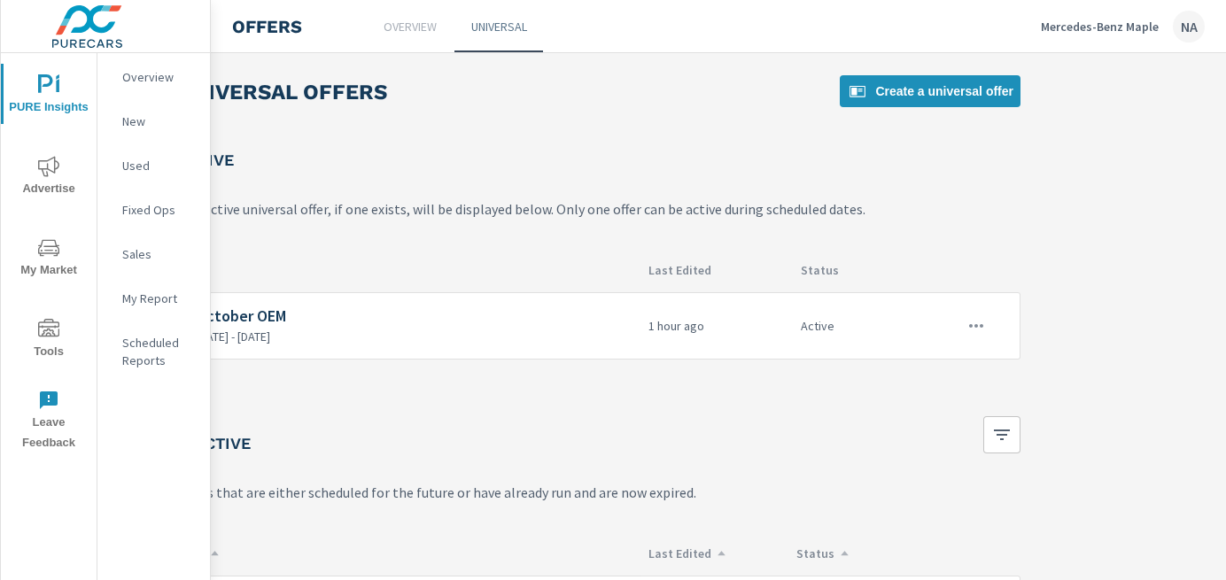
click at [1080, 22] on p "Mercedes-Benz Maple" at bounding box center [1100, 27] width 118 height 16
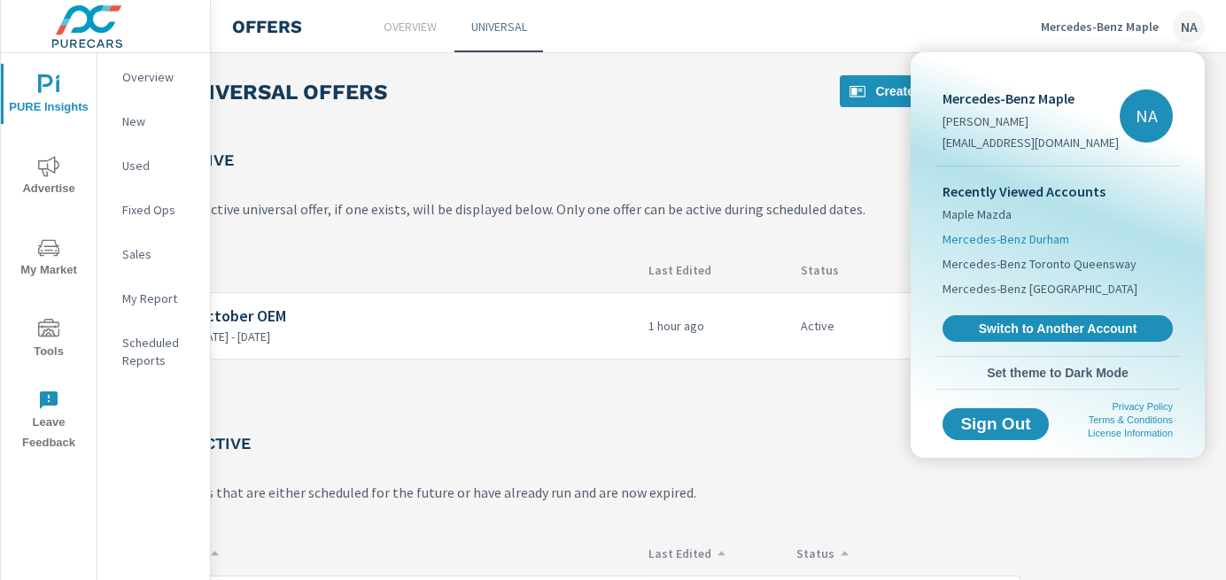
click at [1036, 240] on span "Mercedes-Benz Durham" at bounding box center [1005, 239] width 127 height 18
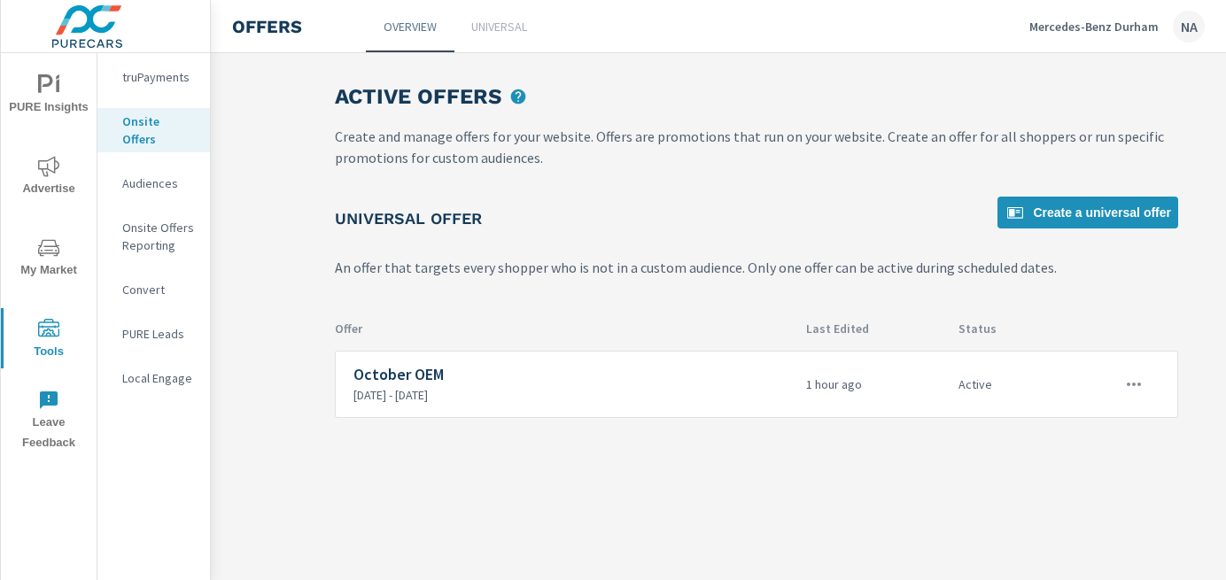
scroll to position [0, 129]
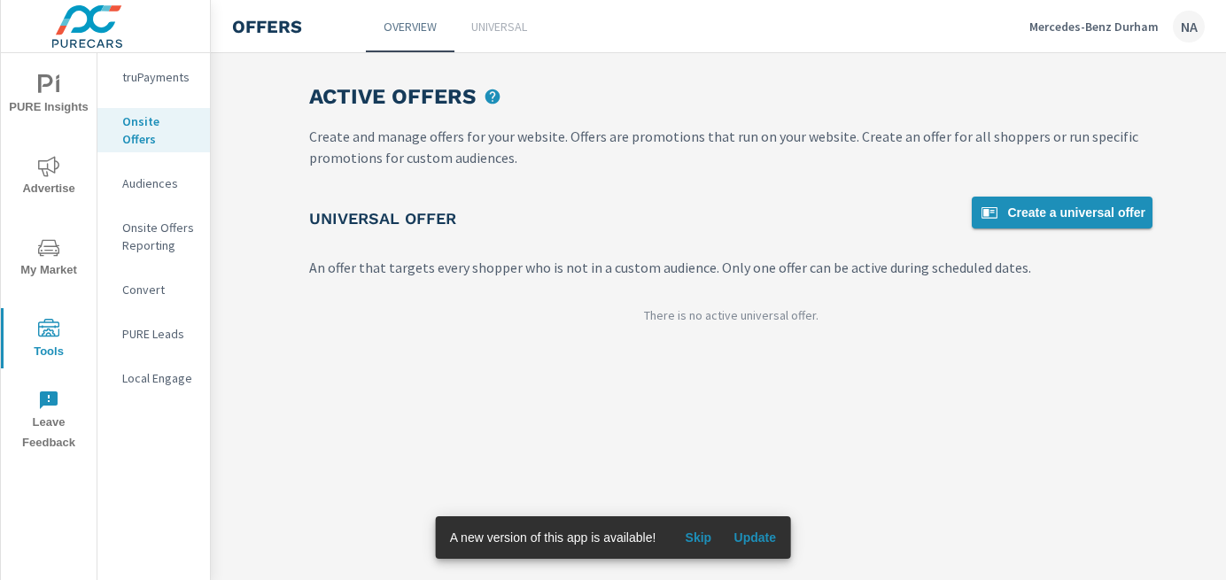
scroll to position [0, 148]
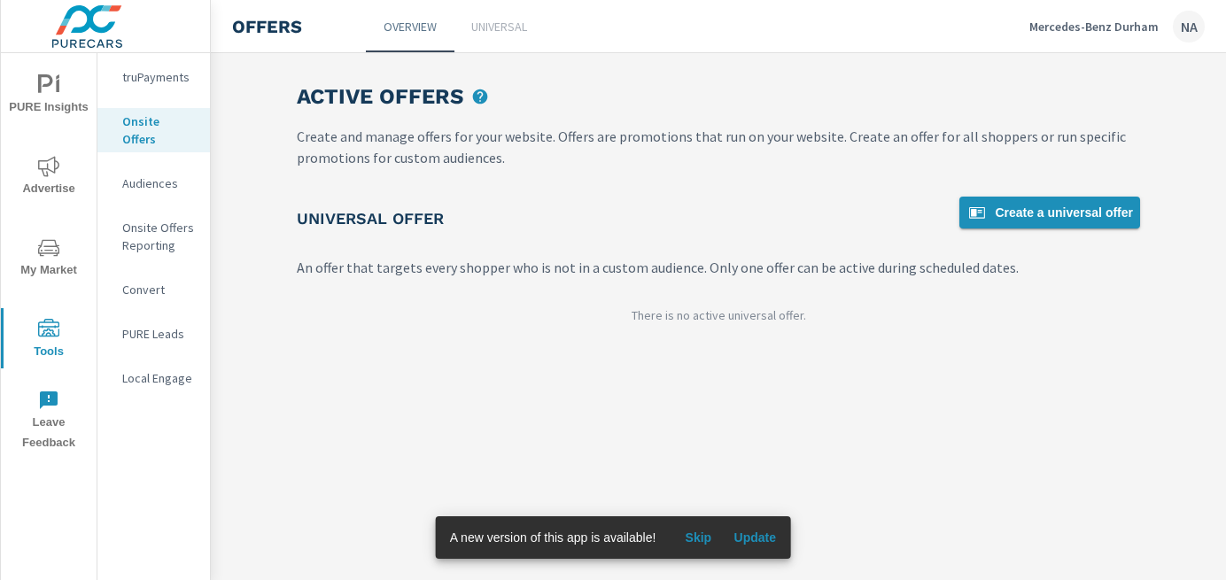
click at [1019, 226] on link "Create a universal offer" at bounding box center [1049, 213] width 181 height 32
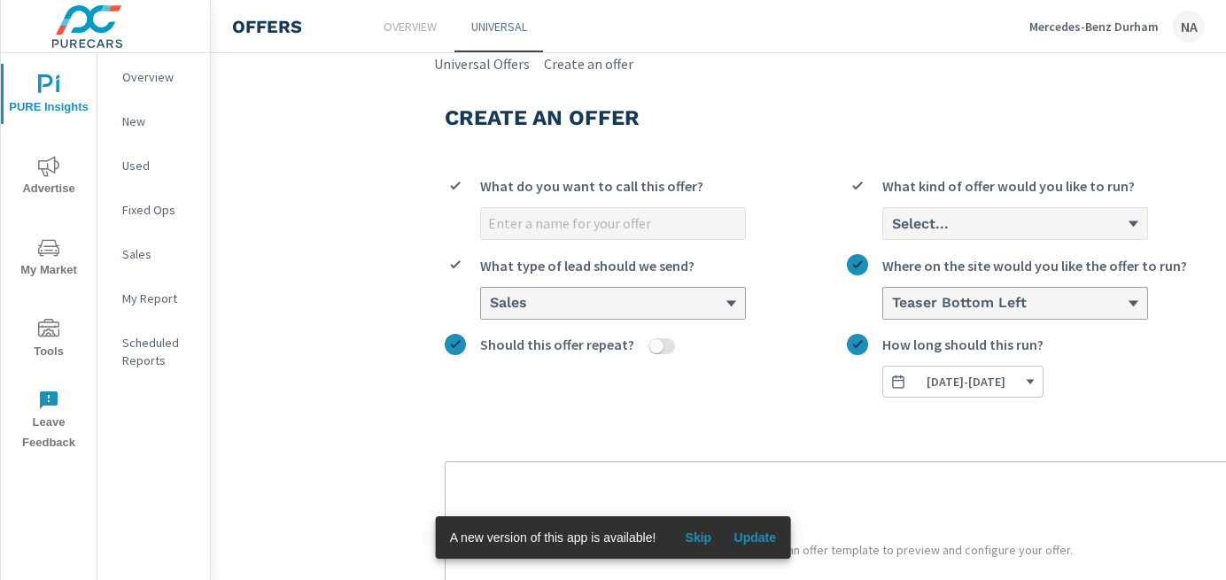
click at [598, 214] on input "What do you want to call this offer?" at bounding box center [613, 223] width 264 height 31
type input "October OEM"
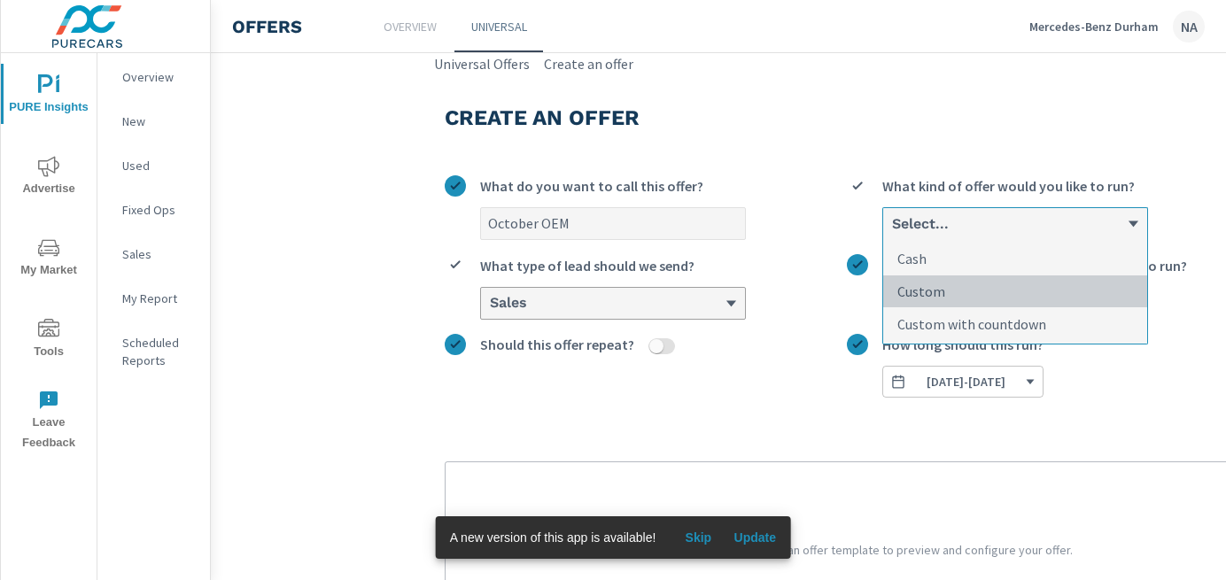
click at [926, 295] on p "Custom" at bounding box center [921, 291] width 48 height 21
click at [892, 232] on input "option Custom focused, 2 of 3. 3 results available. Use Up and Down to choose o…" at bounding box center [891, 224] width 2 height 16
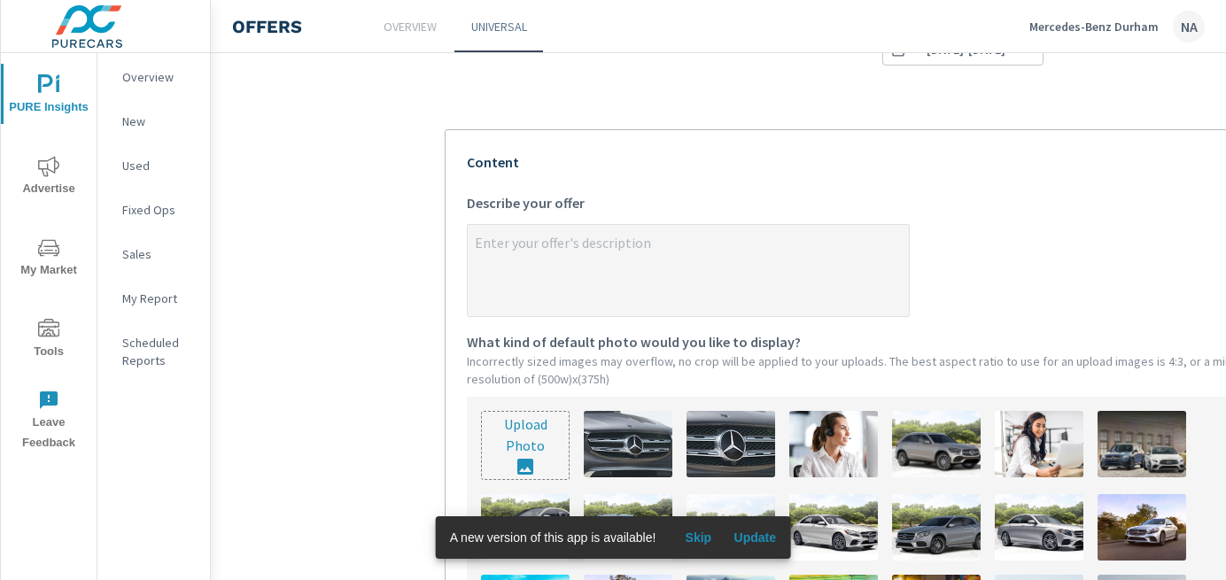
scroll to position [349, 0]
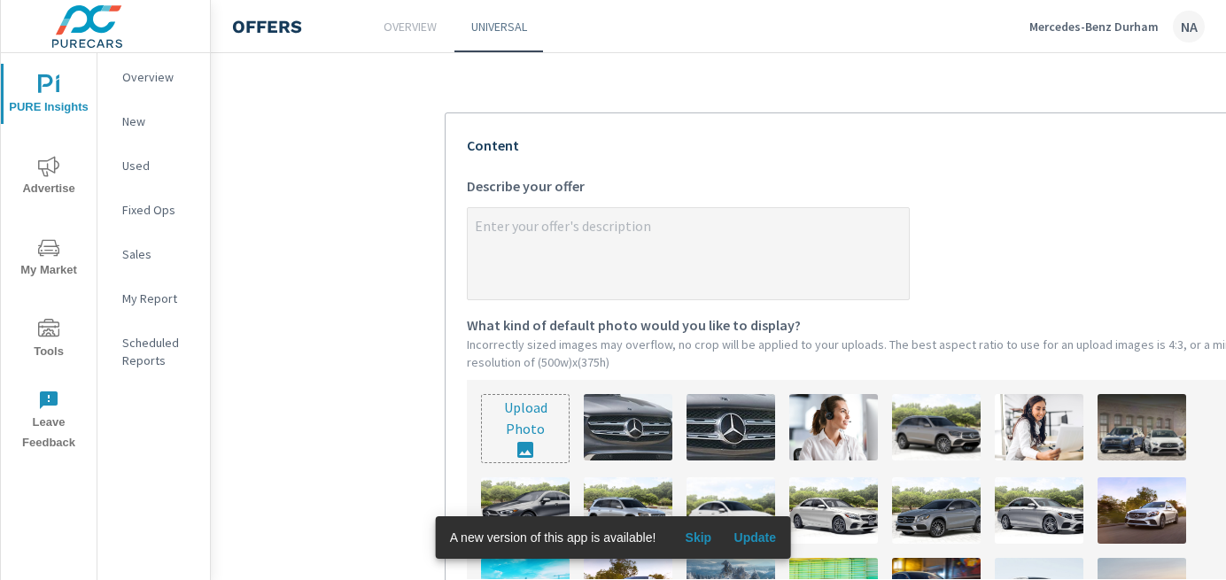
type textarea "x"
click at [611, 252] on textarea "x Describe your offer" at bounding box center [688, 255] width 441 height 89
paste textarea "Throughout the month of August, enjoy: Loyalty lease rates starting from 0% Cas…"
type textarea "Throughout the month of August, enjoy: Loyalty lease rates starting from 0% Cas…"
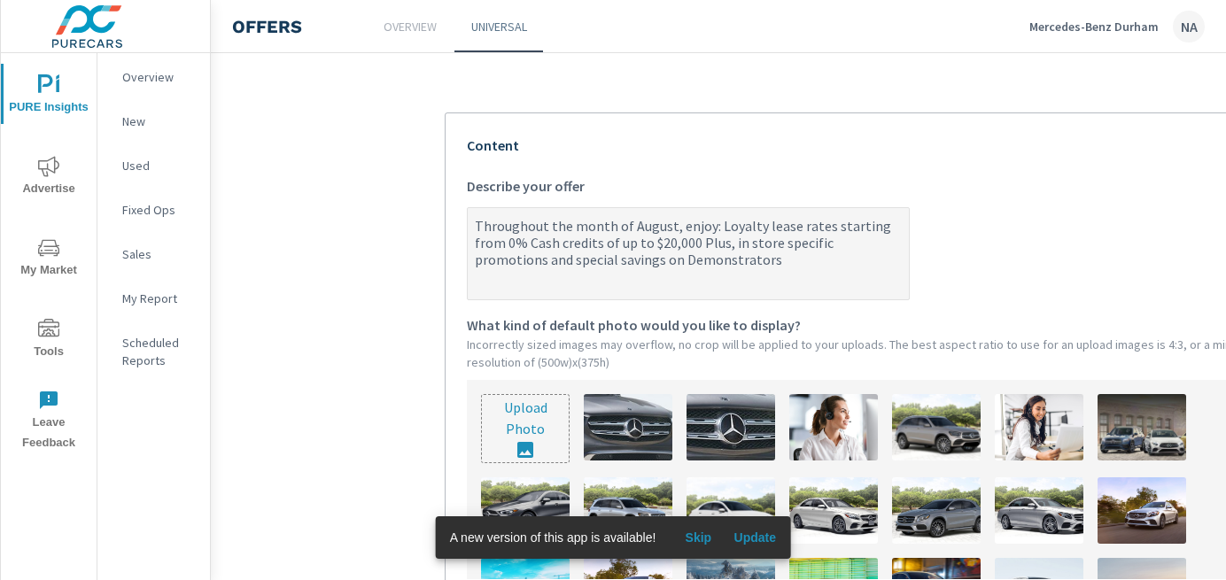
type textarea "x"
drag, startPoint x: 670, startPoint y: 222, endPoint x: 631, endPoint y: 222, distance: 39.0
click at [631, 222] on textarea "Throughout the month of August, enjoy: Loyalty lease rates starting from 0% Cas…" at bounding box center [688, 255] width 441 height 89
type textarea "Throughout the month of O, enjoy: Loyalty lease rates starting from 0% Cash cre…"
type textarea "x"
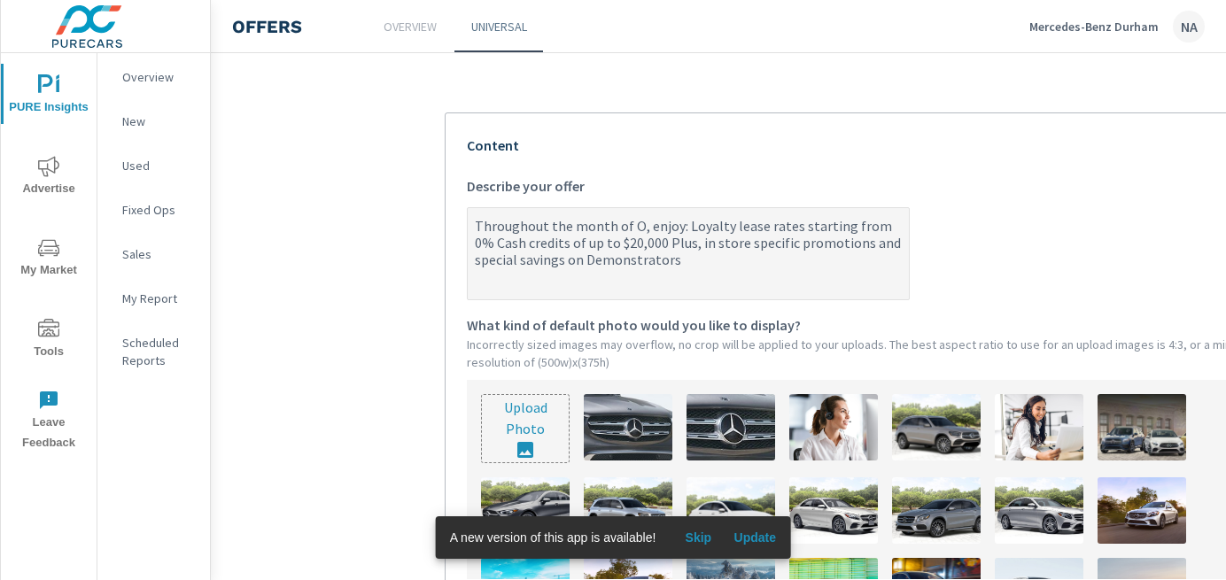
type textarea "Throughout the month of Oc, enjoy: Loyalty lease rates starting from 0% Cash cr…"
type textarea "x"
type textarea "Throughout the month of Octo, enjoy: Loyalty lease rates starting from 0% Cash …"
type textarea "x"
type textarea "Throughout the month of Octob, enjoy: Loyalty lease rates starting from 0% Cash…"
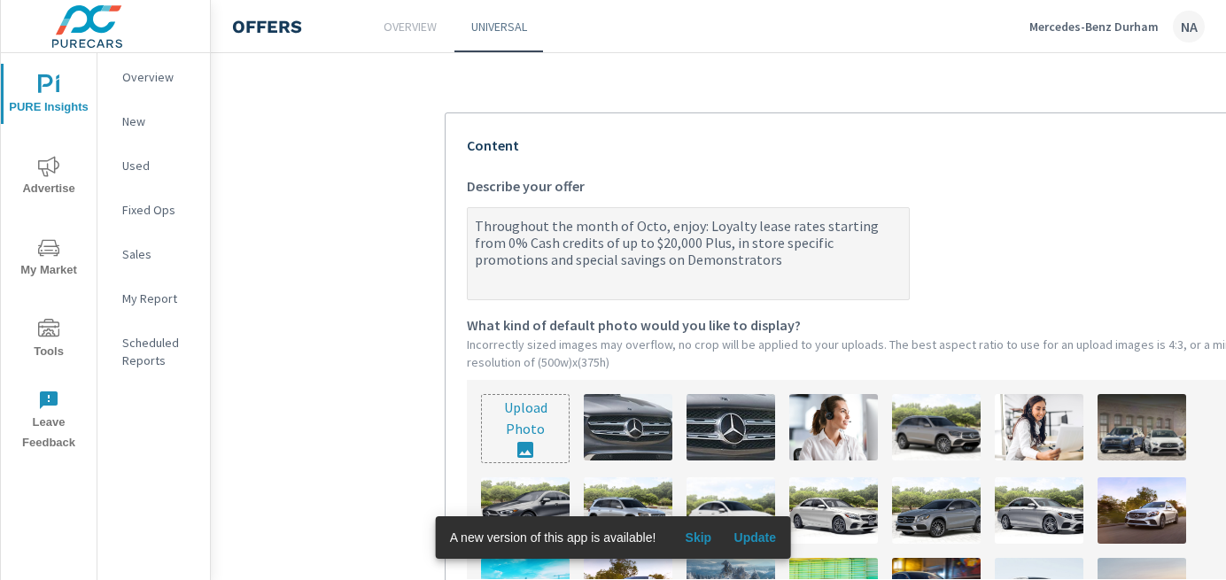
type textarea "x"
type textarea "Throughout the month of Octobe, enjoy: Loyalty lease rates starting from 0% Cas…"
type textarea "x"
type textarea "Throughout the month of October, enjoy: Loyalty lease rates starting from 0% Ca…"
type textarea "x"
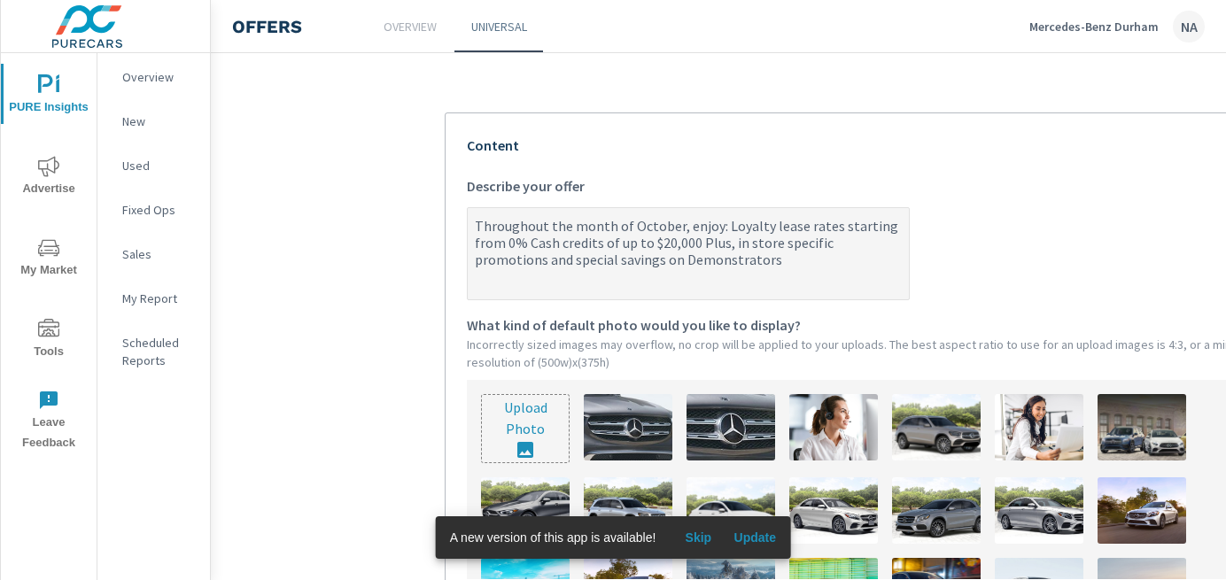
click at [669, 241] on textarea "Throughout the month of October, enjoy: Loyalty lease rates starting from 0% Ca…" at bounding box center [688, 255] width 441 height 89
type textarea "Throughout the month of October, enjoy: Loyalty lease rates starting from 0% Ca…"
type textarea "x"
type textarea "Throughout the month of October, enjoy: Loyalty lease rates starting from 0% Ca…"
type textarea "x"
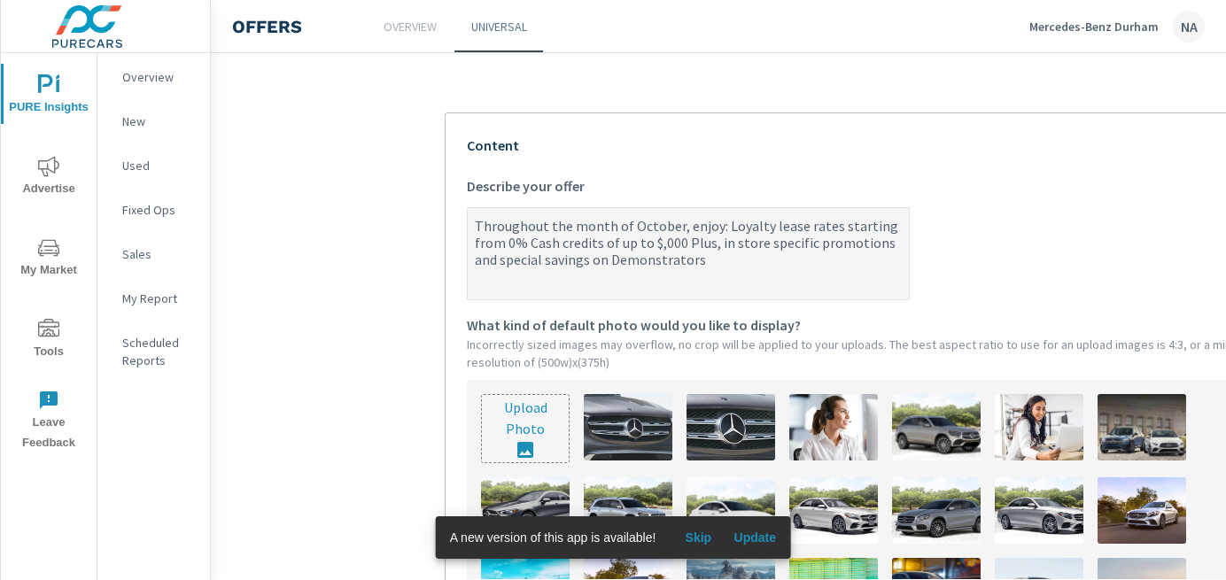
type textarea "Throughout the month of October, enjoy: Loyalty lease rates starting from 0% Ca…"
type textarea "x"
type textarea "Throughout the month of October, enjoy: Loyalty lease rates starting from 0% Ca…"
type textarea "x"
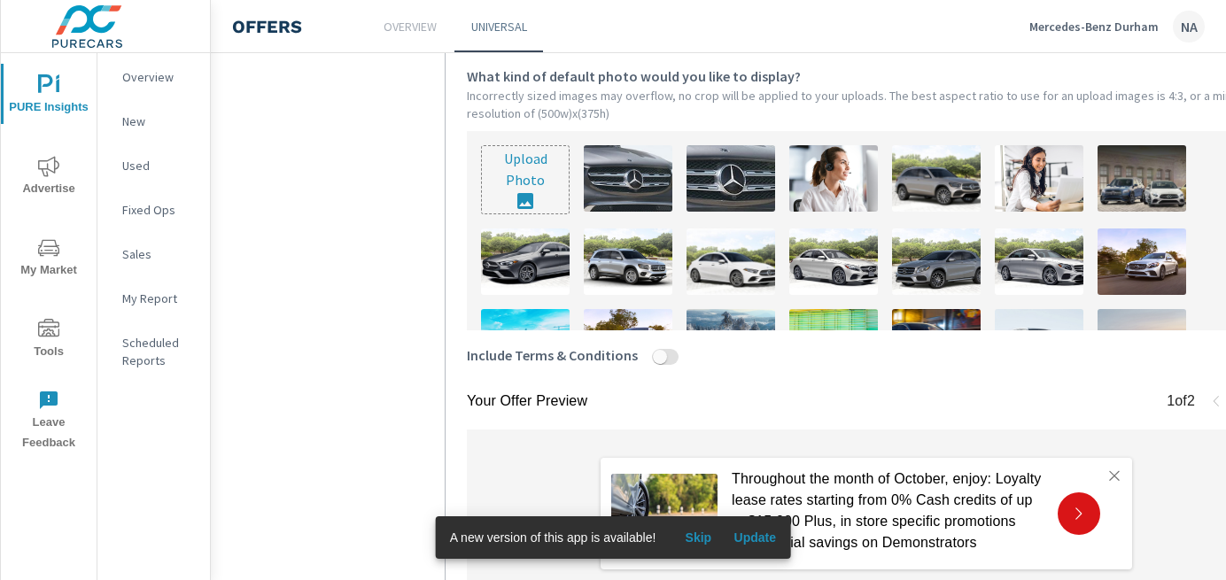
scroll to position [602, 0]
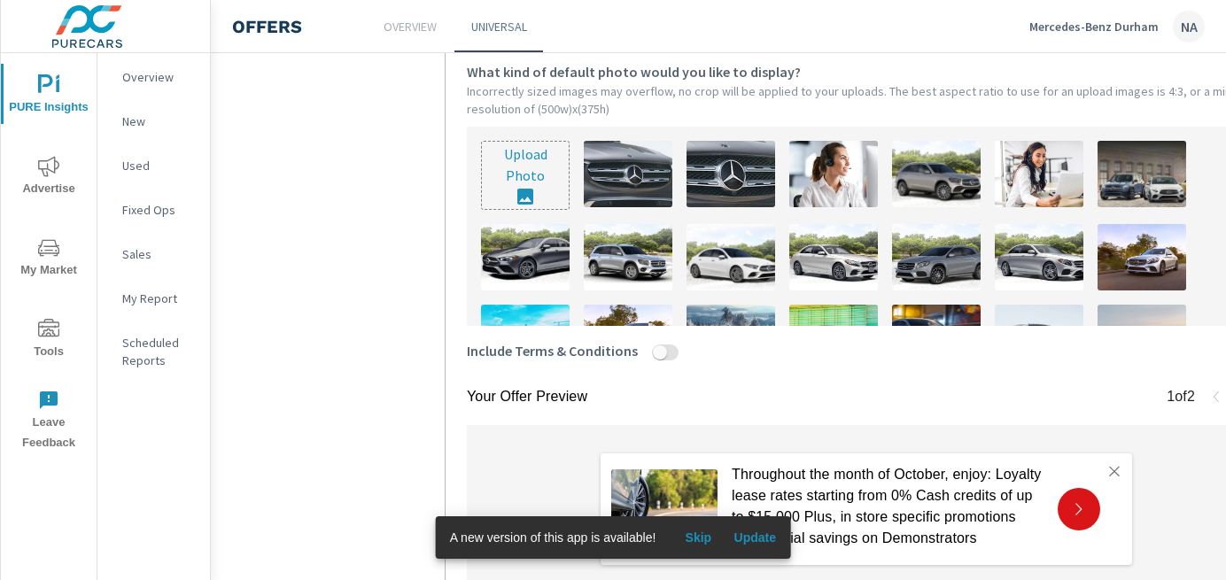
type textarea "Throughout the month of October, enjoy: Loyalty lease rates starting from 0% Ca…"
type textarea "x"
click at [531, 170] on input "file" at bounding box center [525, 175] width 87 height 67
type input "C:\fakepath\866A-25 MB - October OEM8(Pure Cars).jpg"
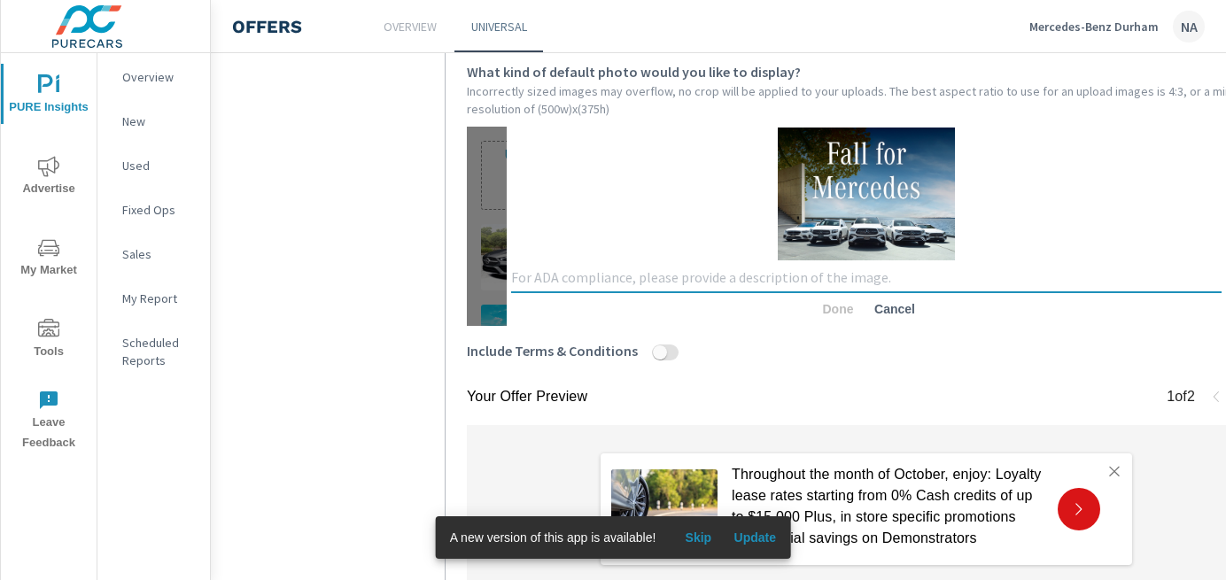
click at [740, 277] on textarea at bounding box center [866, 278] width 710 height 18
type textarea "f"
type textarea "Fall for Mercedes with blue sky and 5 car white lineup with tree"
click at [842, 306] on span "Done" at bounding box center [838, 309] width 43 height 16
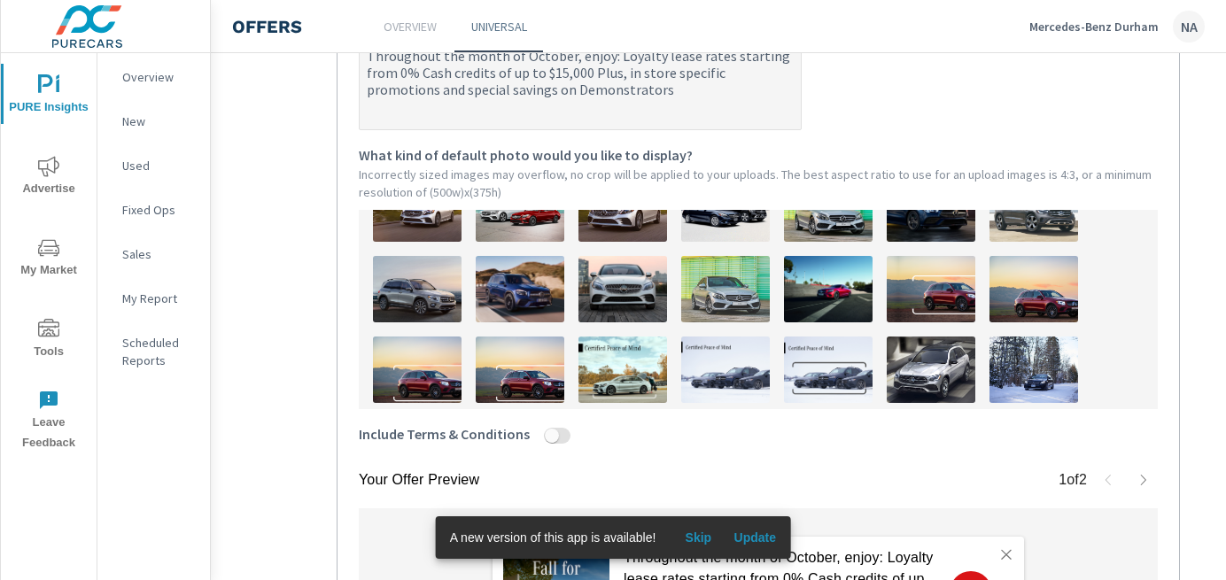
scroll to position [464, 108]
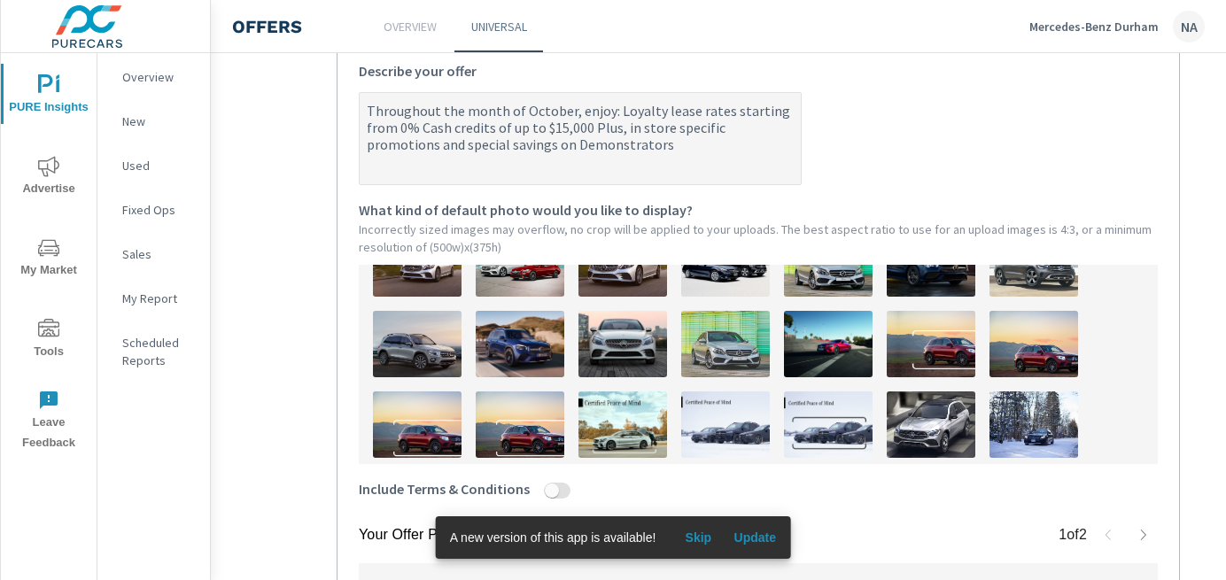
type textarea "x"
click at [587, 125] on textarea "Throughout the month of October, enjoy: Loyalty lease rates starting from 0% Ca…" at bounding box center [580, 140] width 441 height 89
type textarea "Throughout the month of October, enjoy: Loyalty lease rates starting from 0% Ca…"
type textarea "x"
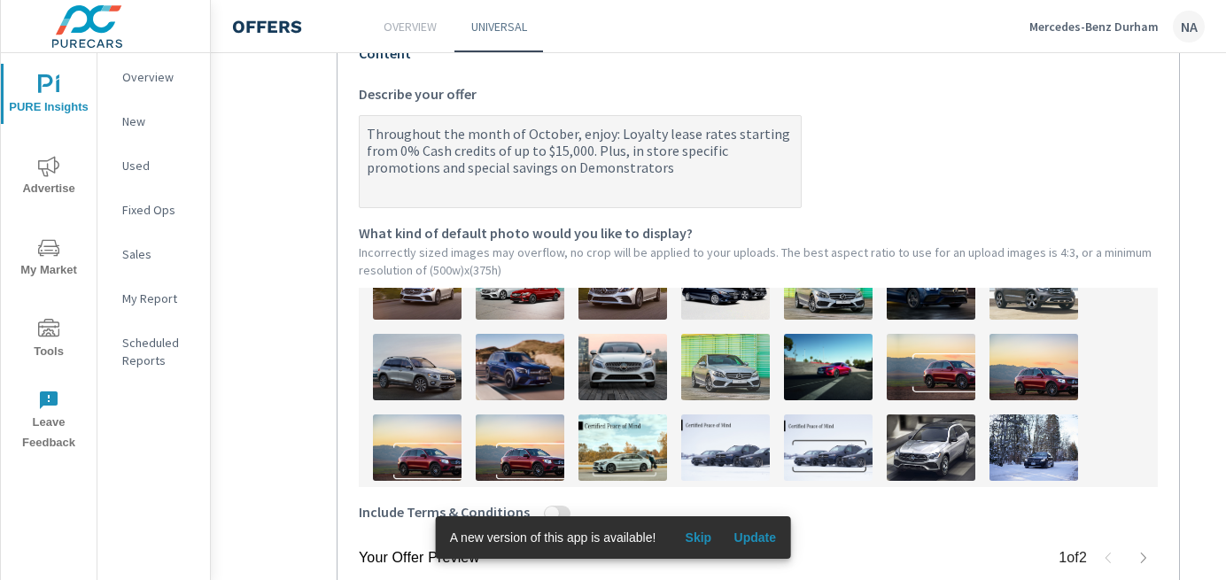
scroll to position [430, 108]
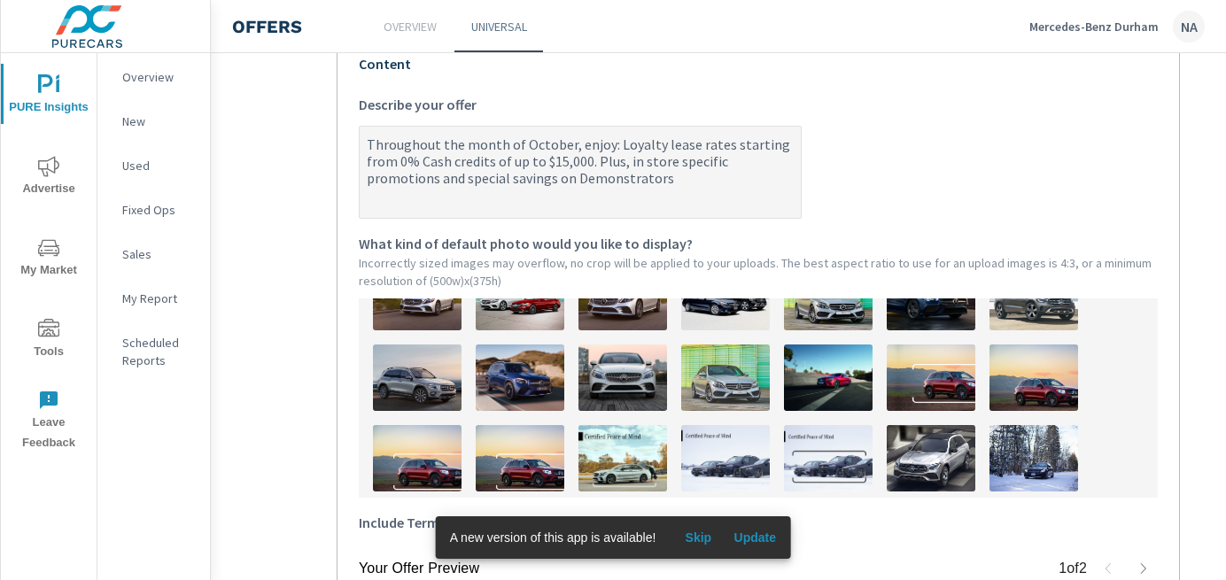
click at [595, 178] on textarea "Throughout the month of October, enjoy: Loyalty lease rates starting from 0% Ca…" at bounding box center [580, 173] width 441 height 89
type textarea "Throughout the month of October, enjoy: Loyalty lease rates starting from 0% Ca…"
type textarea "x"
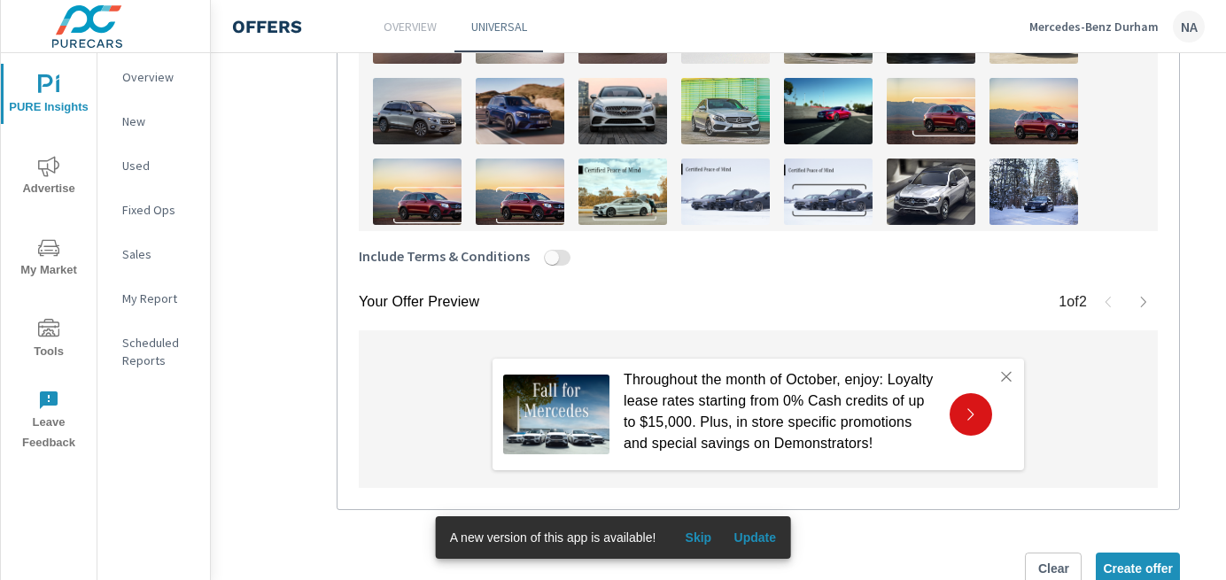
scroll to position [715, 108]
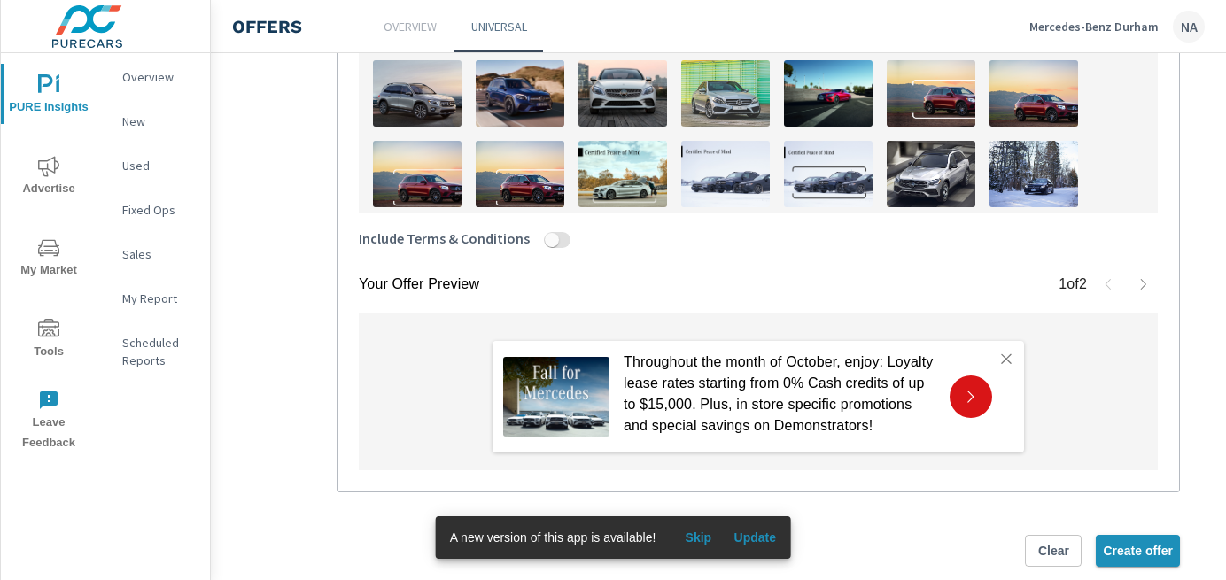
type textarea "Throughout the month of October, enjoy: Loyalty lease rates starting from 0% Ca…"
click at [1128, 548] on span "Create offer" at bounding box center [1138, 551] width 70 height 16
type textarea "x"
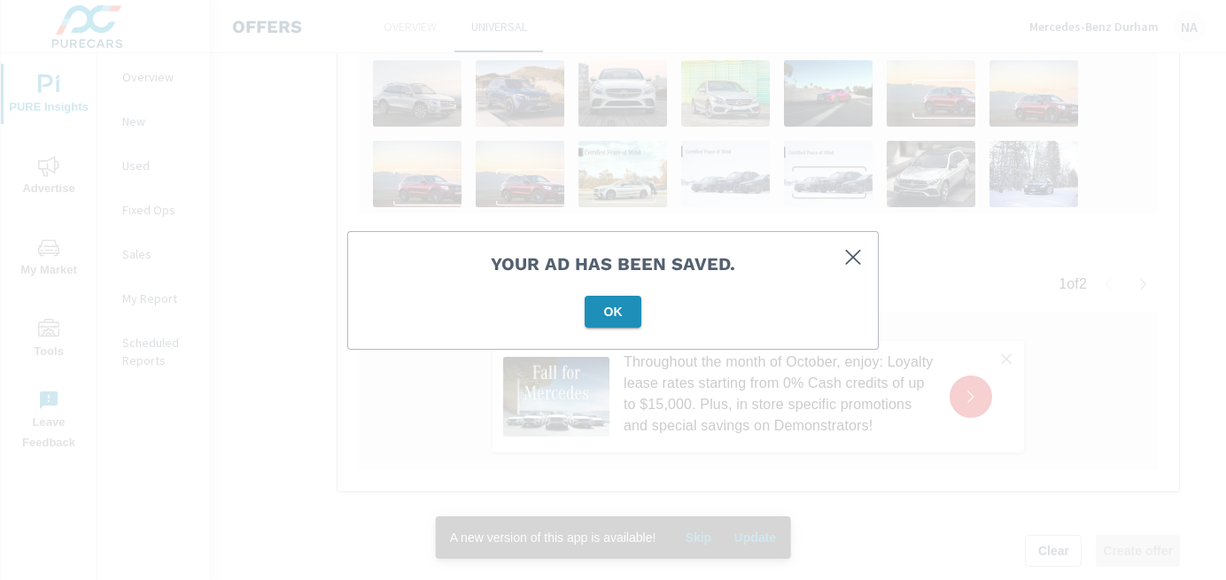
click at [606, 316] on span "OK" at bounding box center [613, 312] width 43 height 16
